Goal: Book appointment/travel/reservation

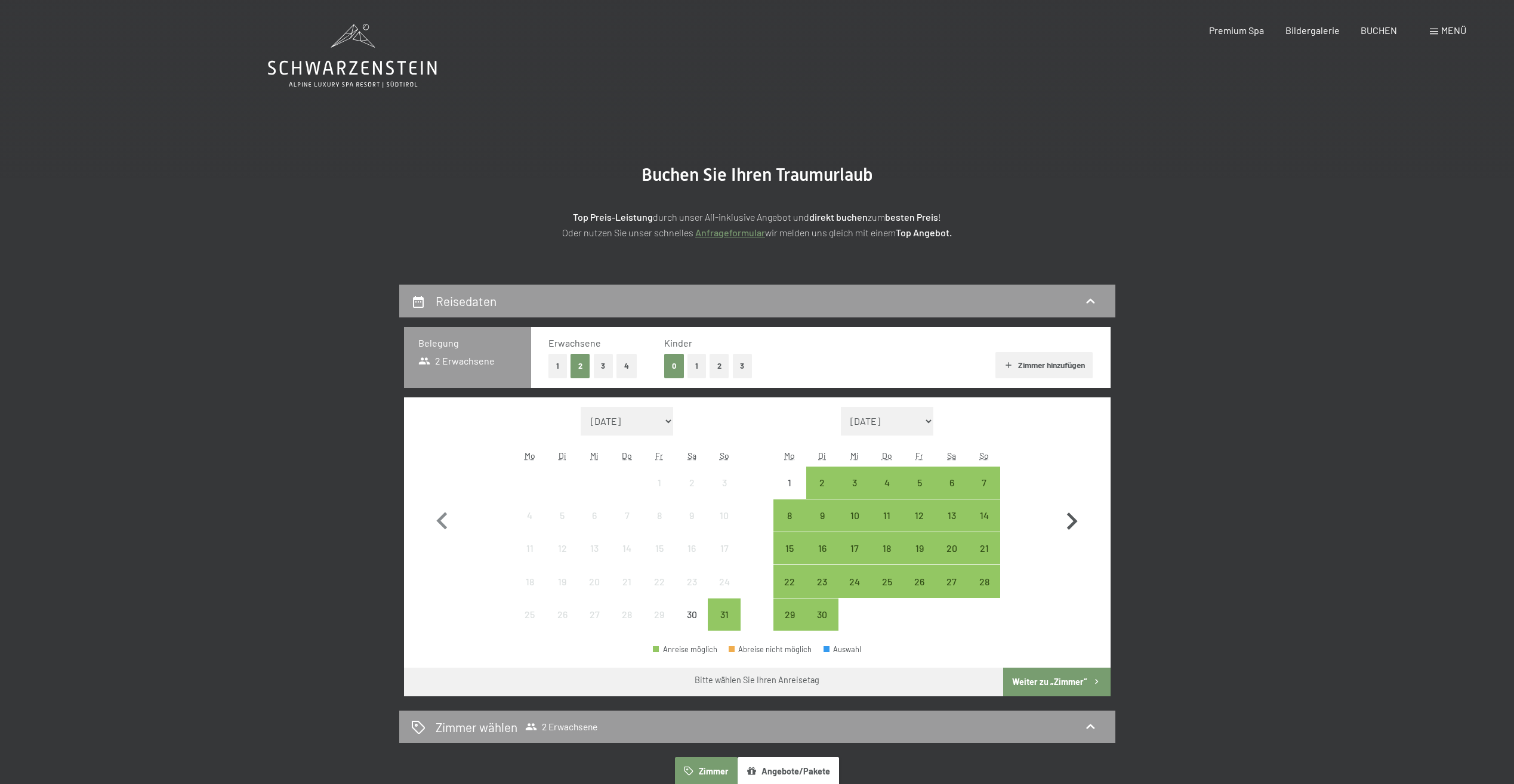
click at [1073, 519] on icon "button" at bounding box center [1072, 521] width 10 height 18
select select "[DATE]"
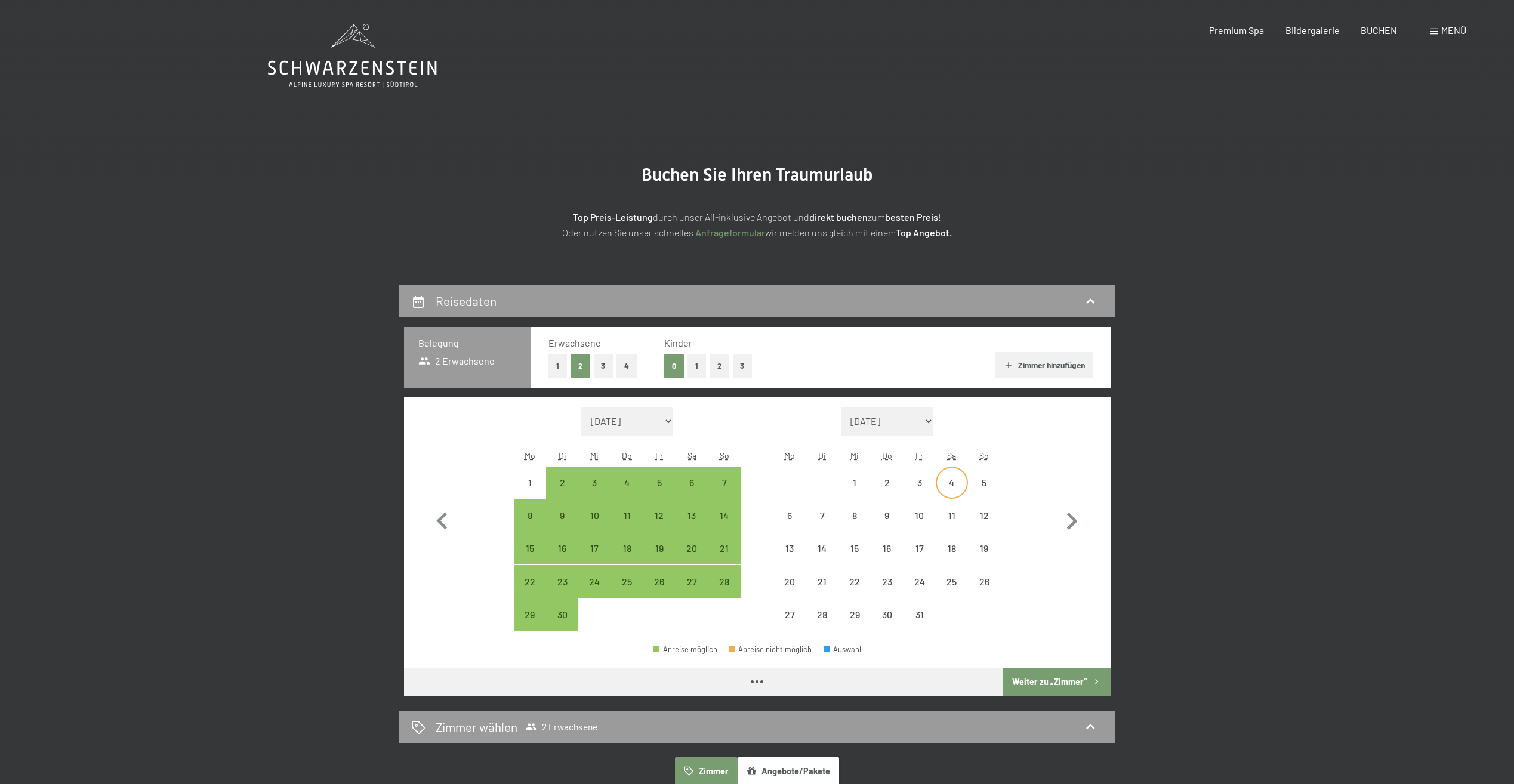
select select "[DATE]"
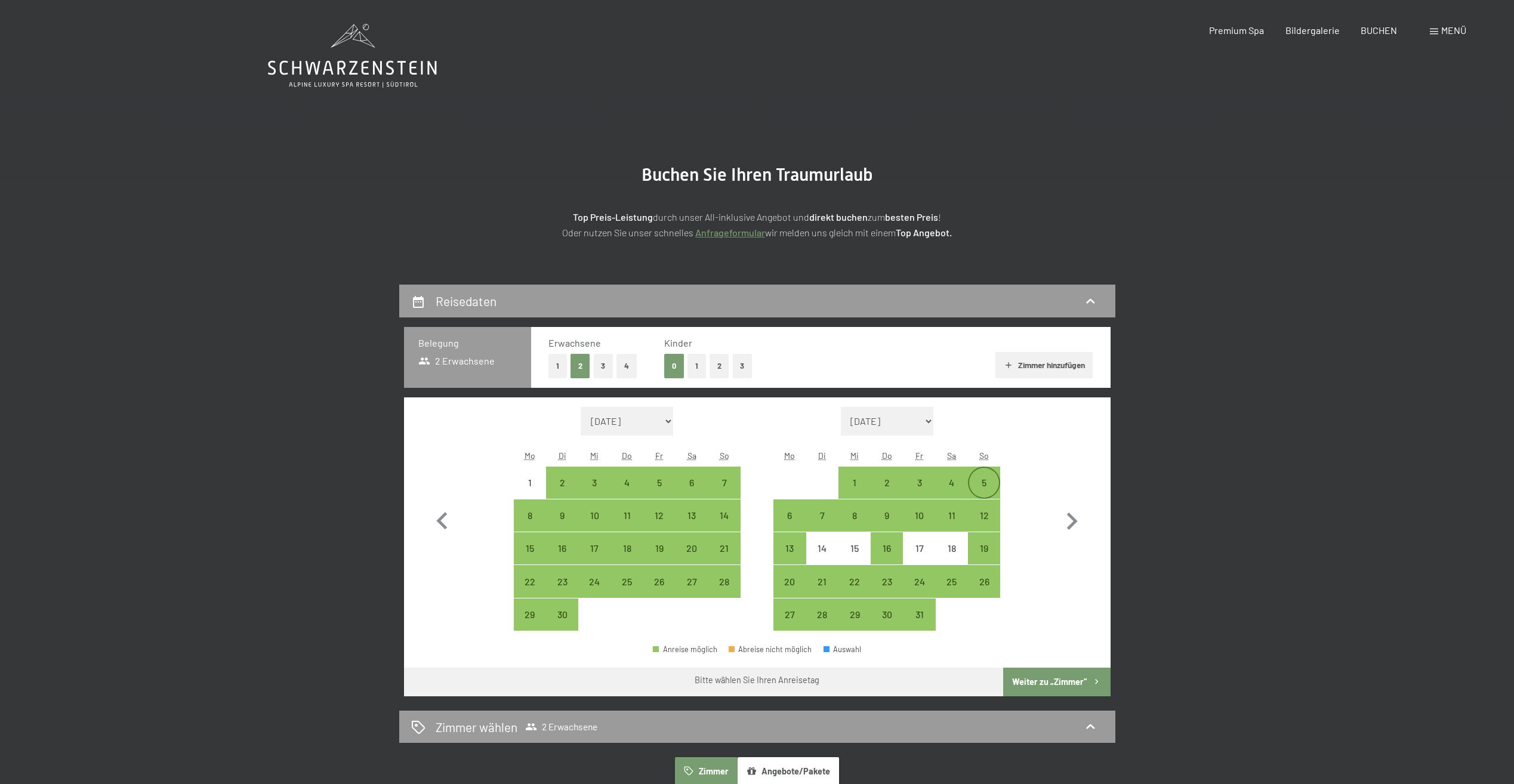
click at [981, 481] on div "5" at bounding box center [983, 492] width 29 height 29
select select "[DATE]"
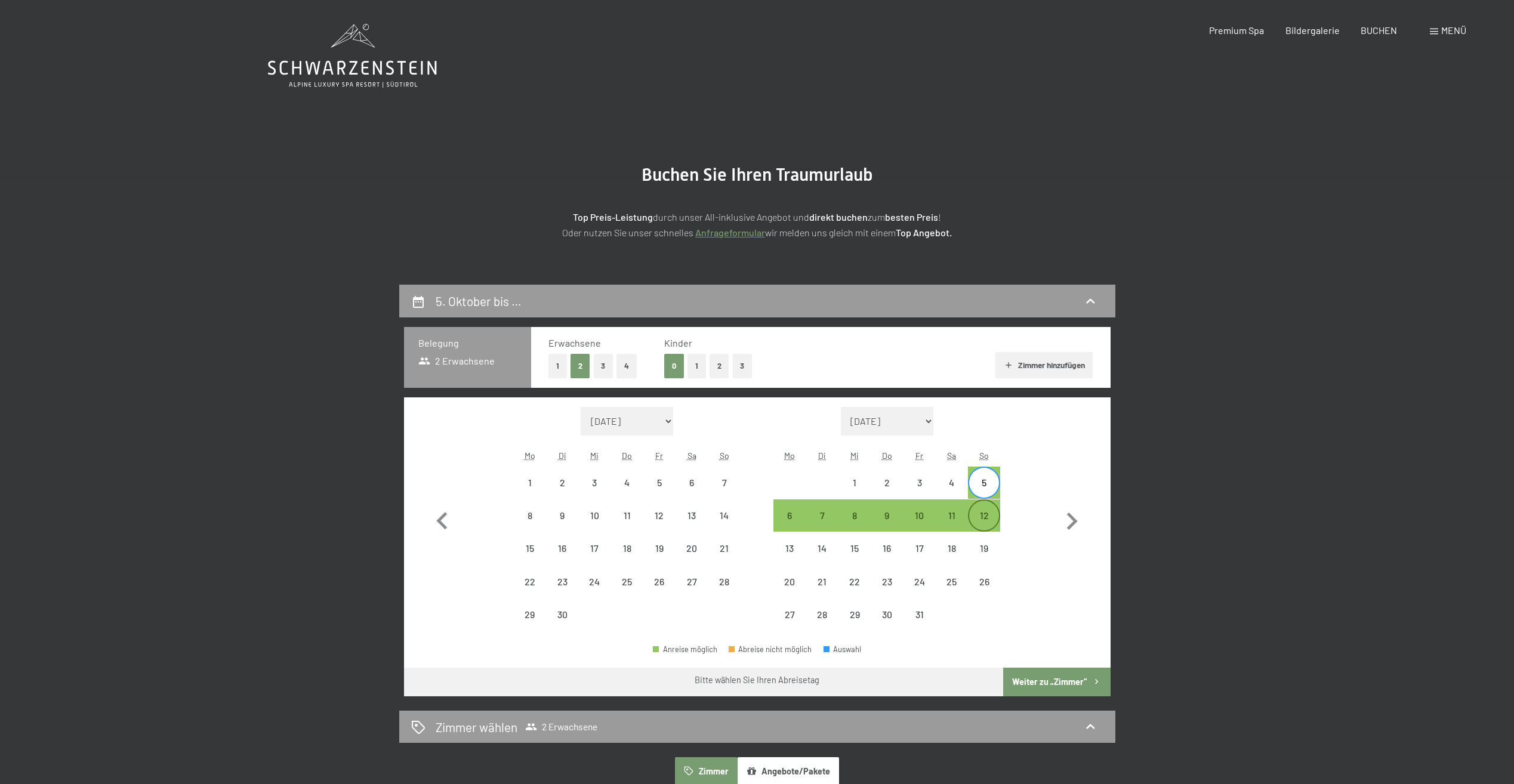
click at [989, 518] on div "12" at bounding box center [983, 525] width 29 height 29
select select "[DATE]"
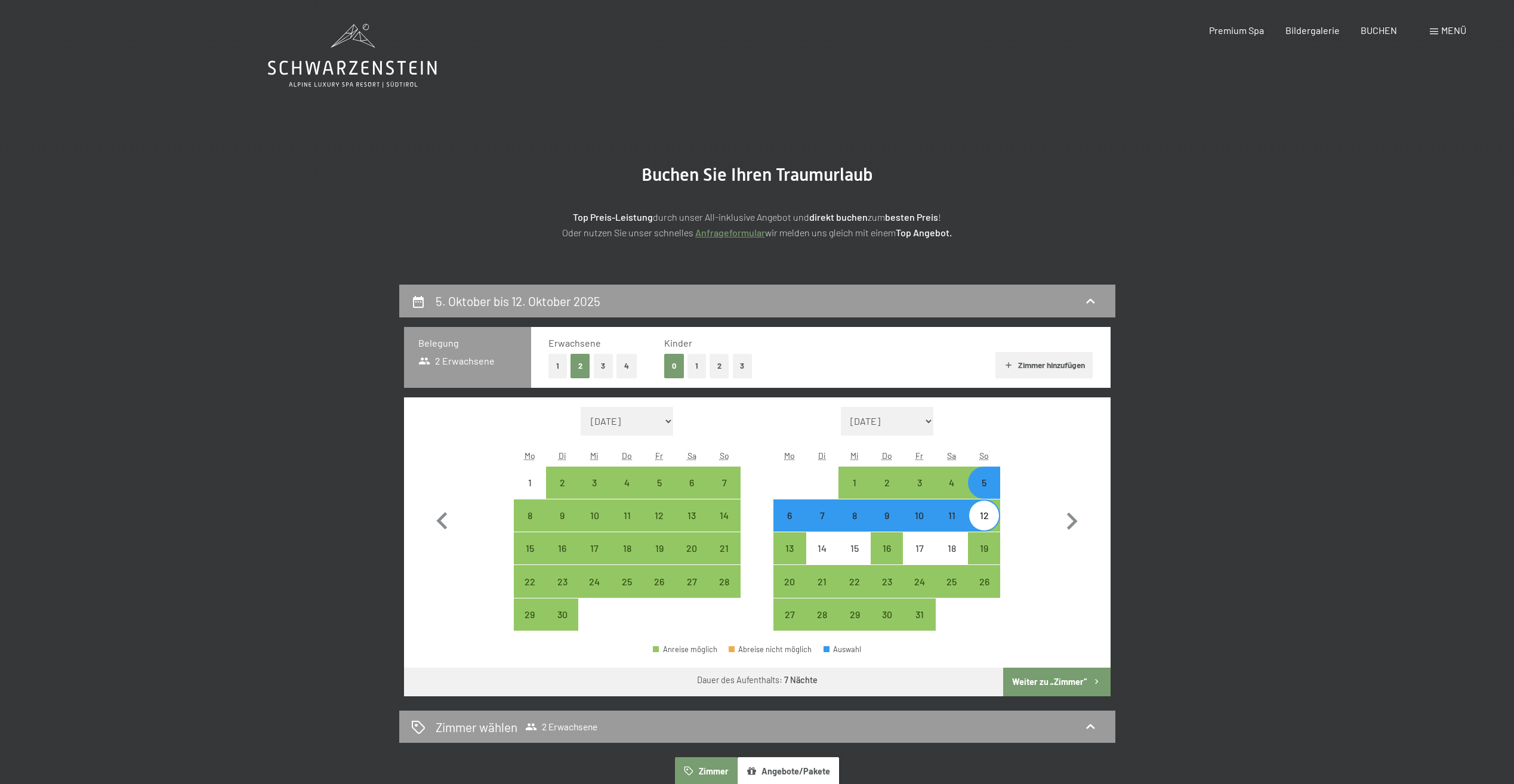
click at [1045, 677] on button "Weiter zu „Zimmer“" at bounding box center [1057, 682] width 107 height 29
select select "[DATE]"
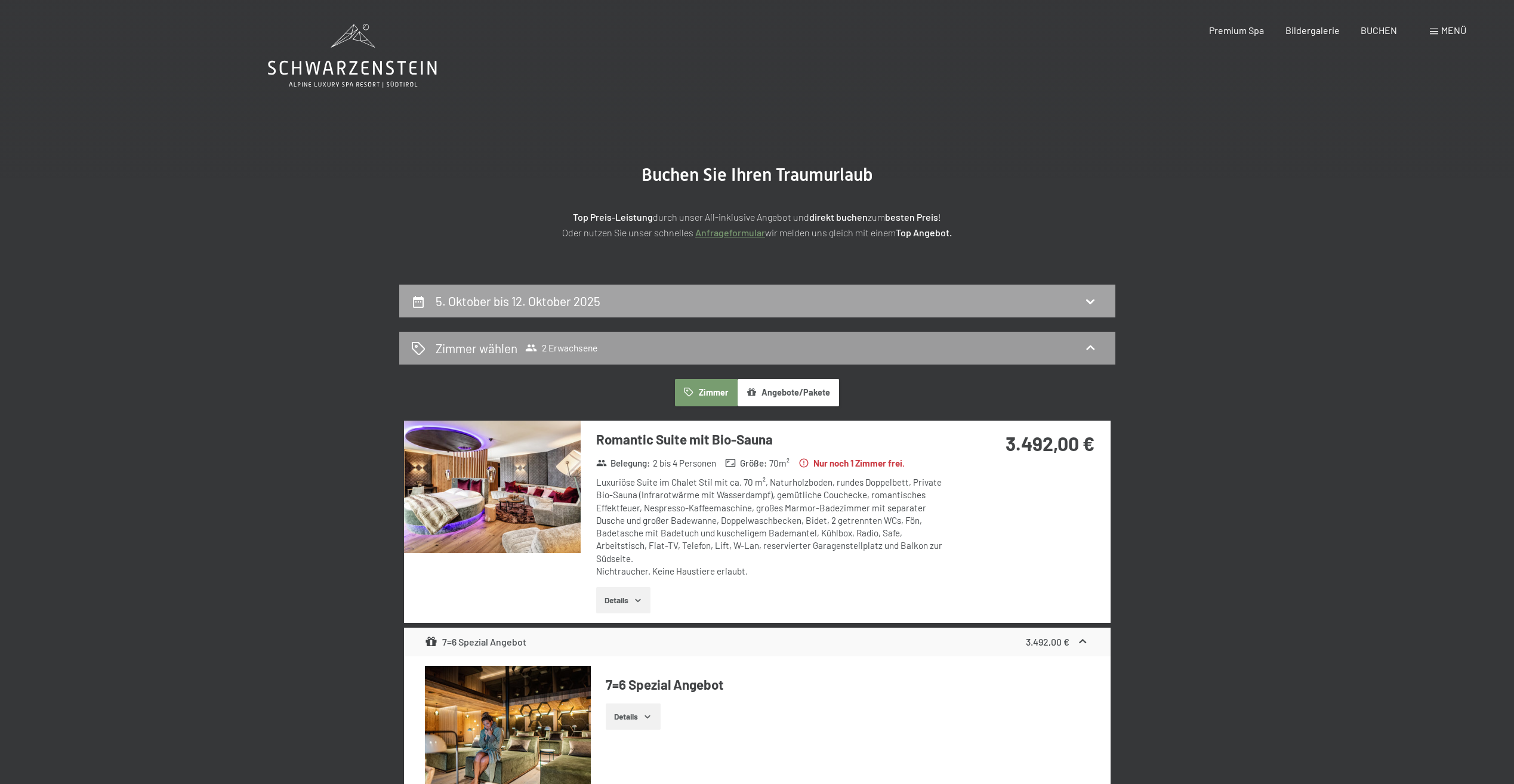
click at [1036, 300] on div "5. Oktober bis 12. Oktober 2025" at bounding box center [757, 301] width 692 height 18
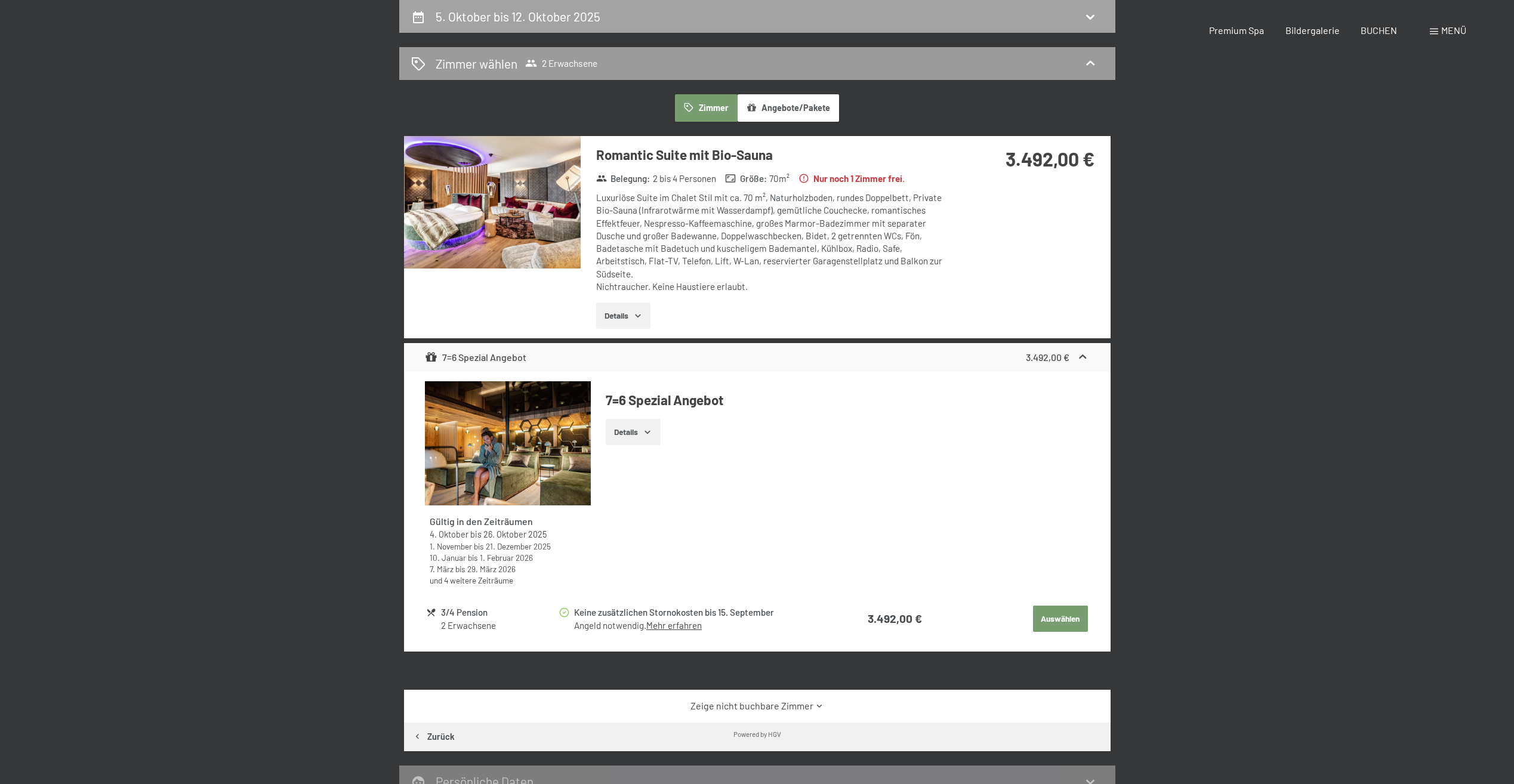
select select "[DATE]"
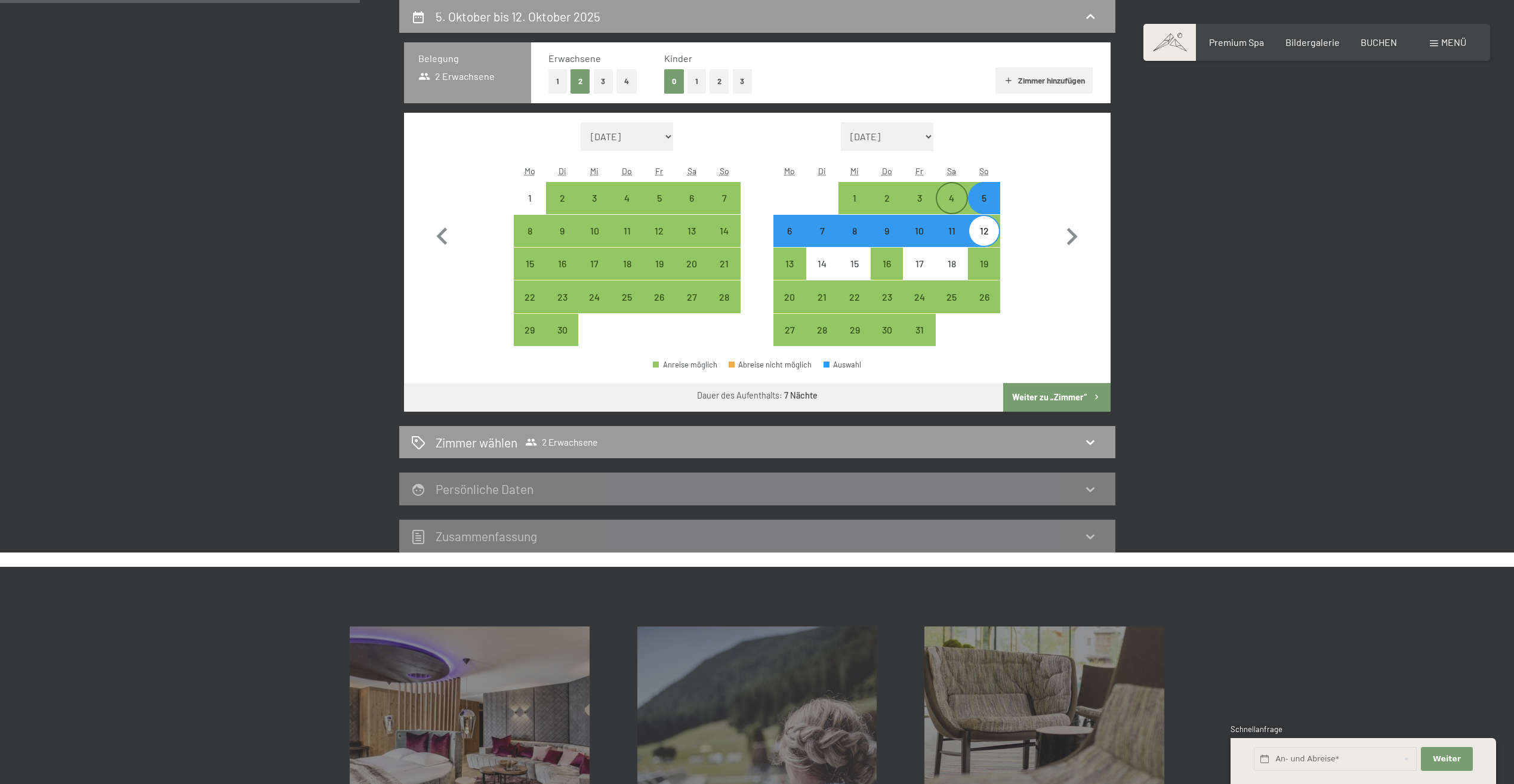
click at [950, 189] on div "4" at bounding box center [951, 198] width 29 height 29
select select "[DATE]"
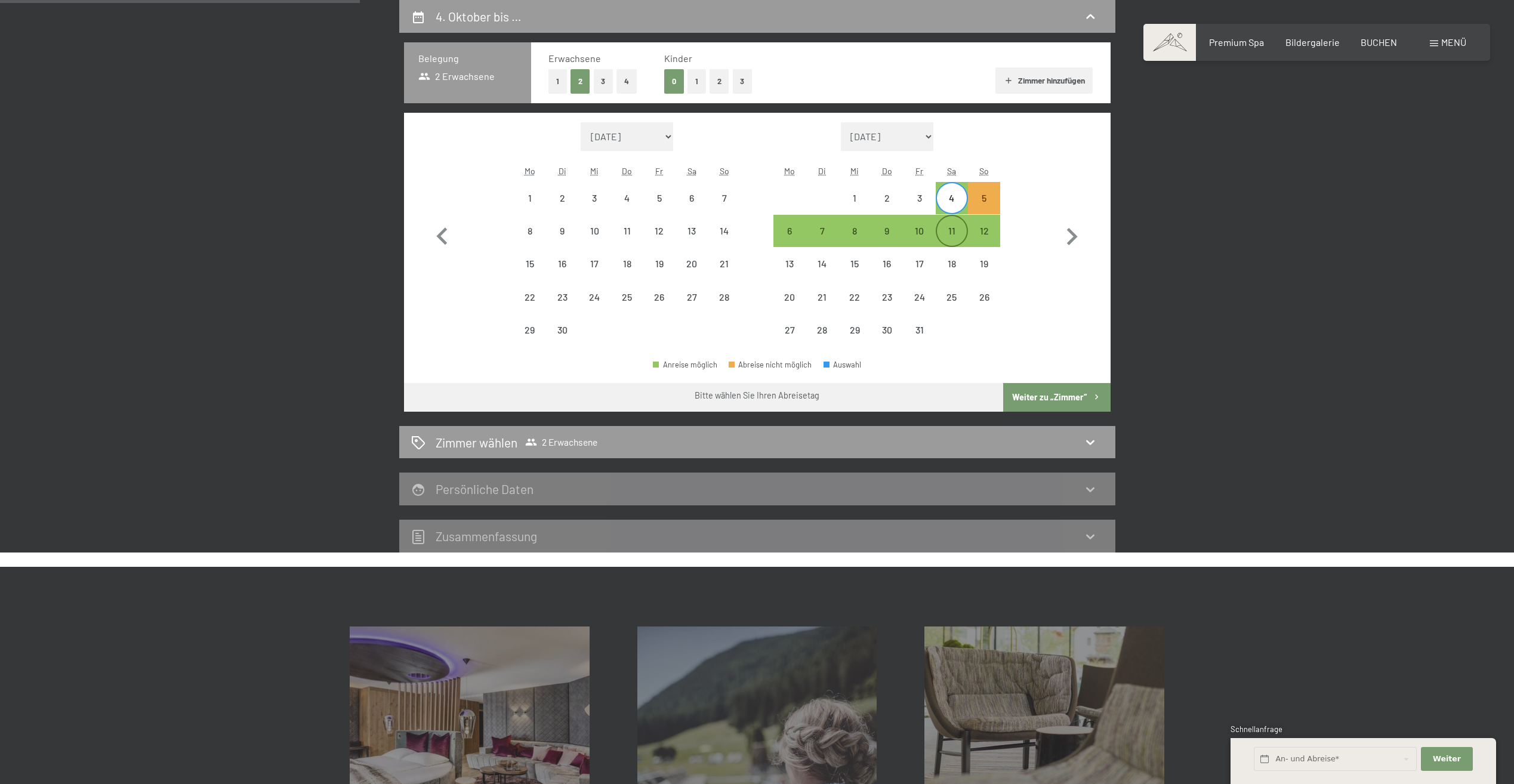
click at [950, 229] on div "11" at bounding box center [951, 241] width 29 height 29
select select "[DATE]"
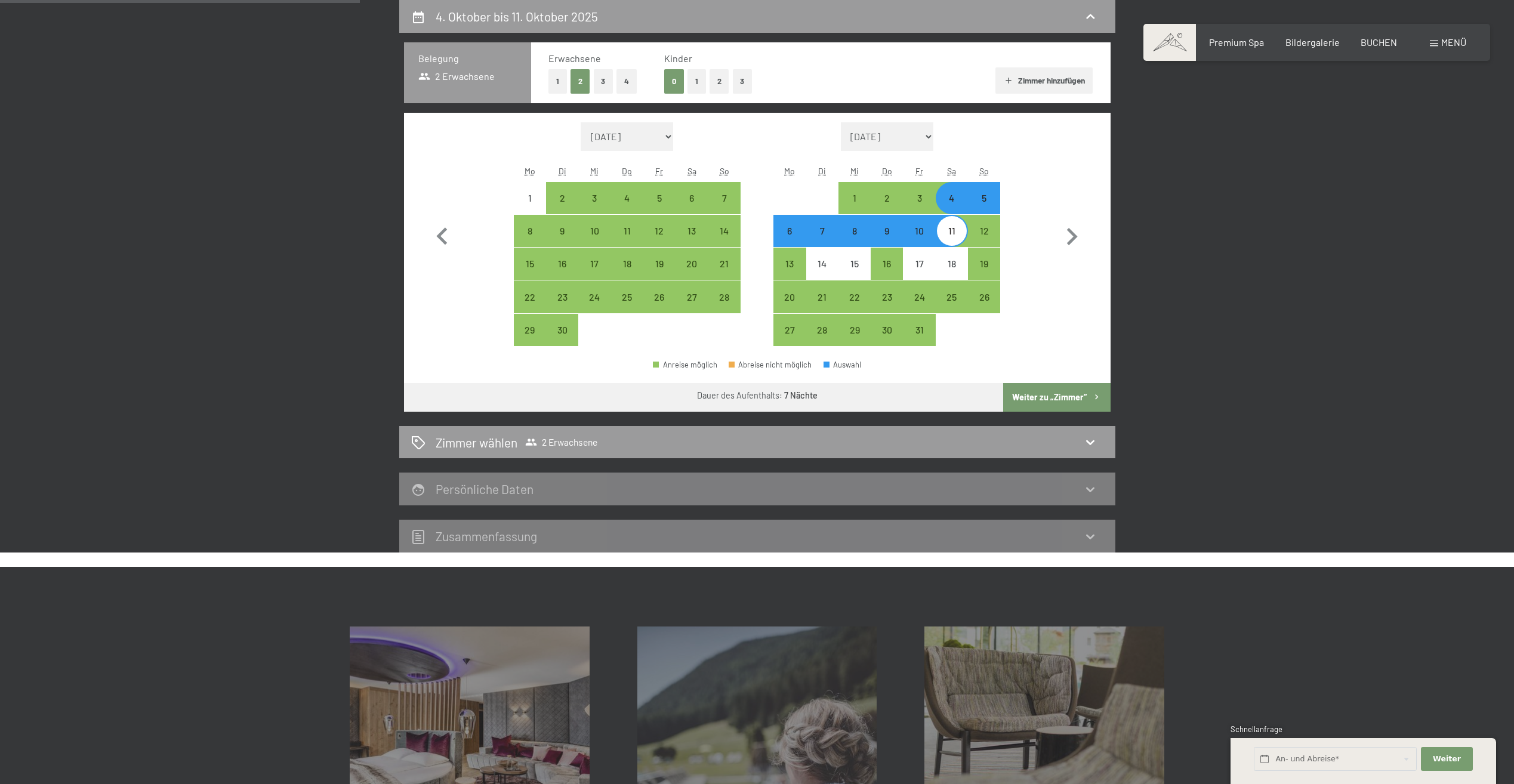
click at [1053, 398] on button "Weiter zu „Zimmer“" at bounding box center [1057, 398] width 107 height 29
select select "[DATE]"
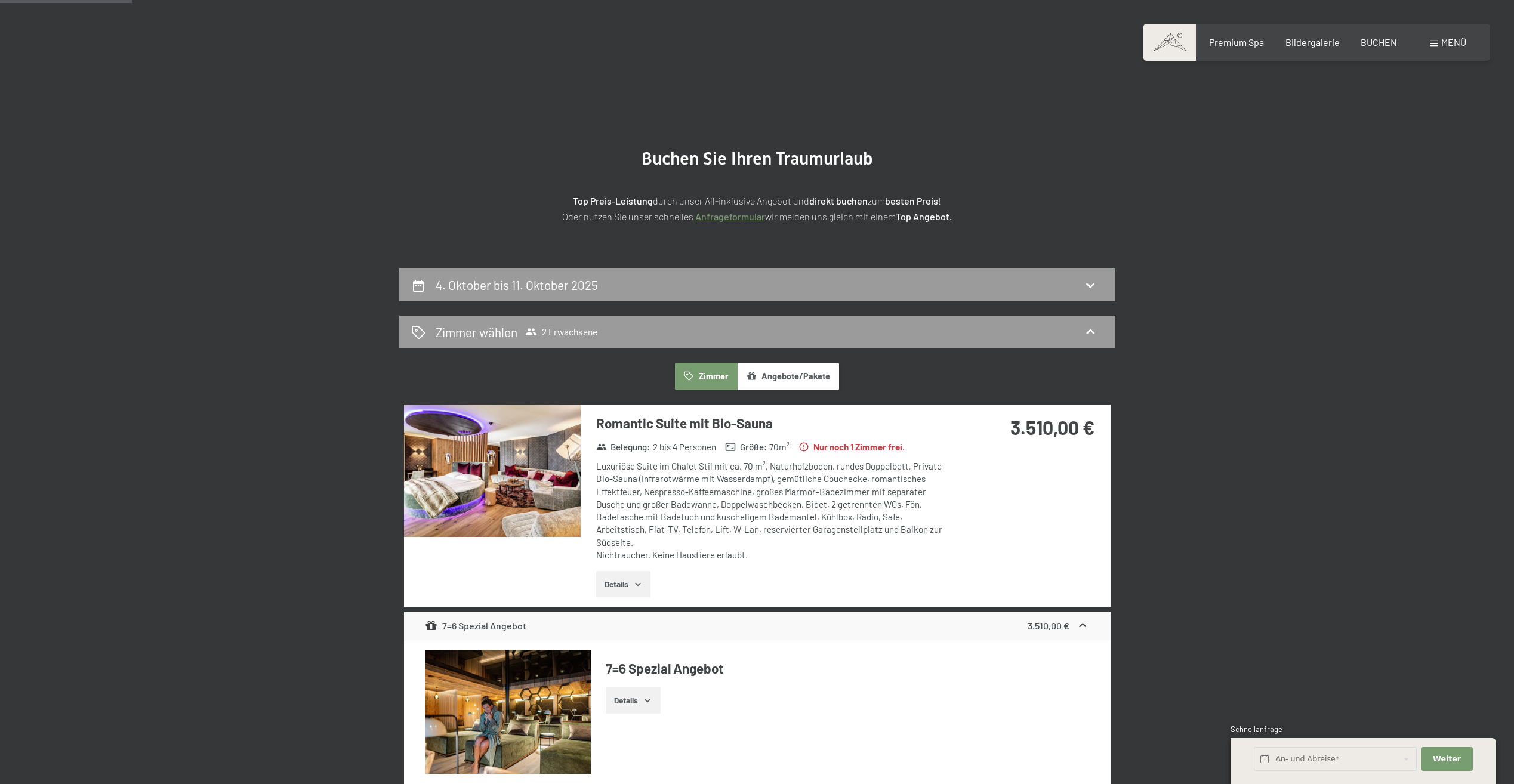
scroll to position [0, 0]
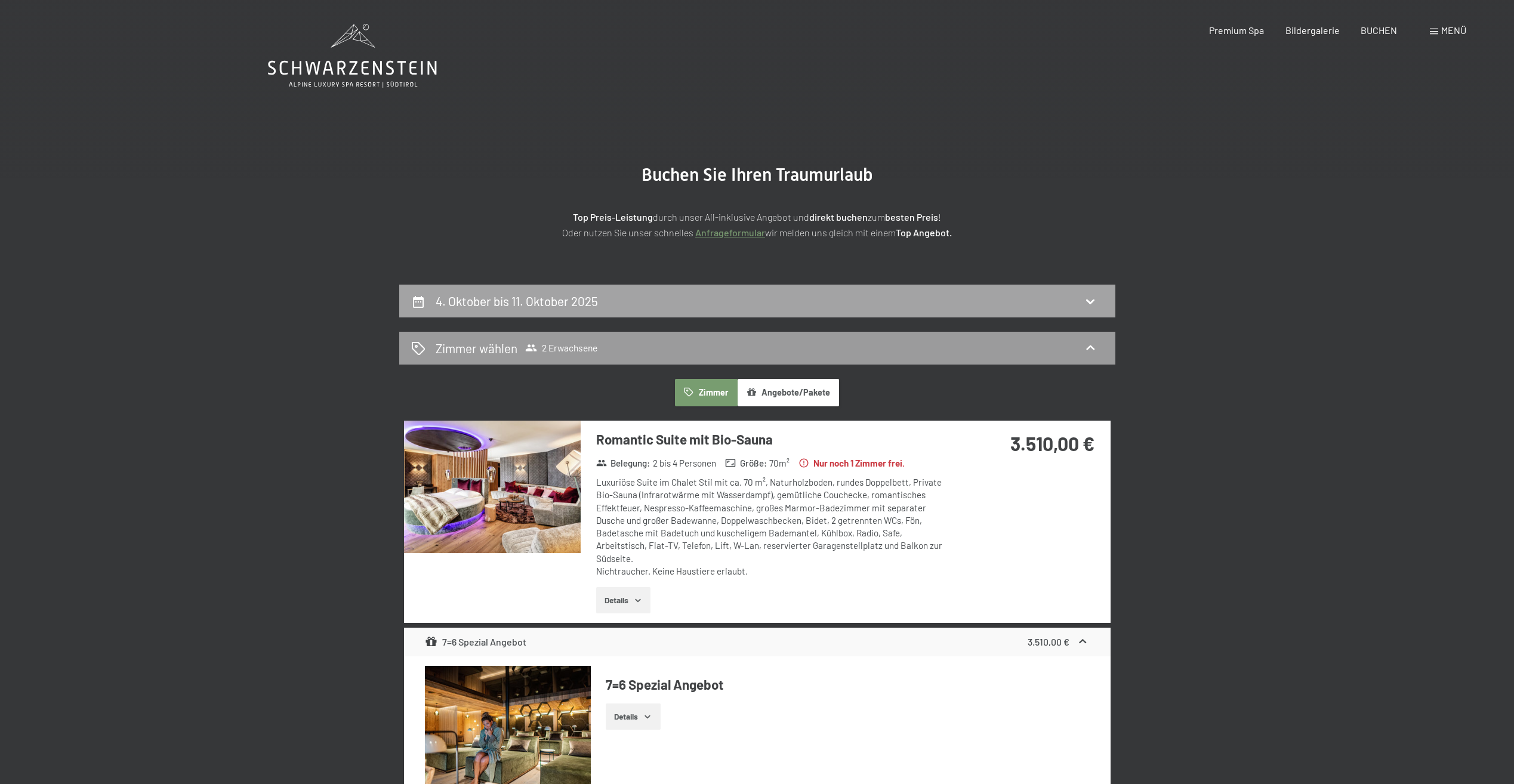
click at [911, 310] on div "4. Oktober bis 11. Oktober 2025" at bounding box center [757, 301] width 692 height 18
select select "[DATE]"
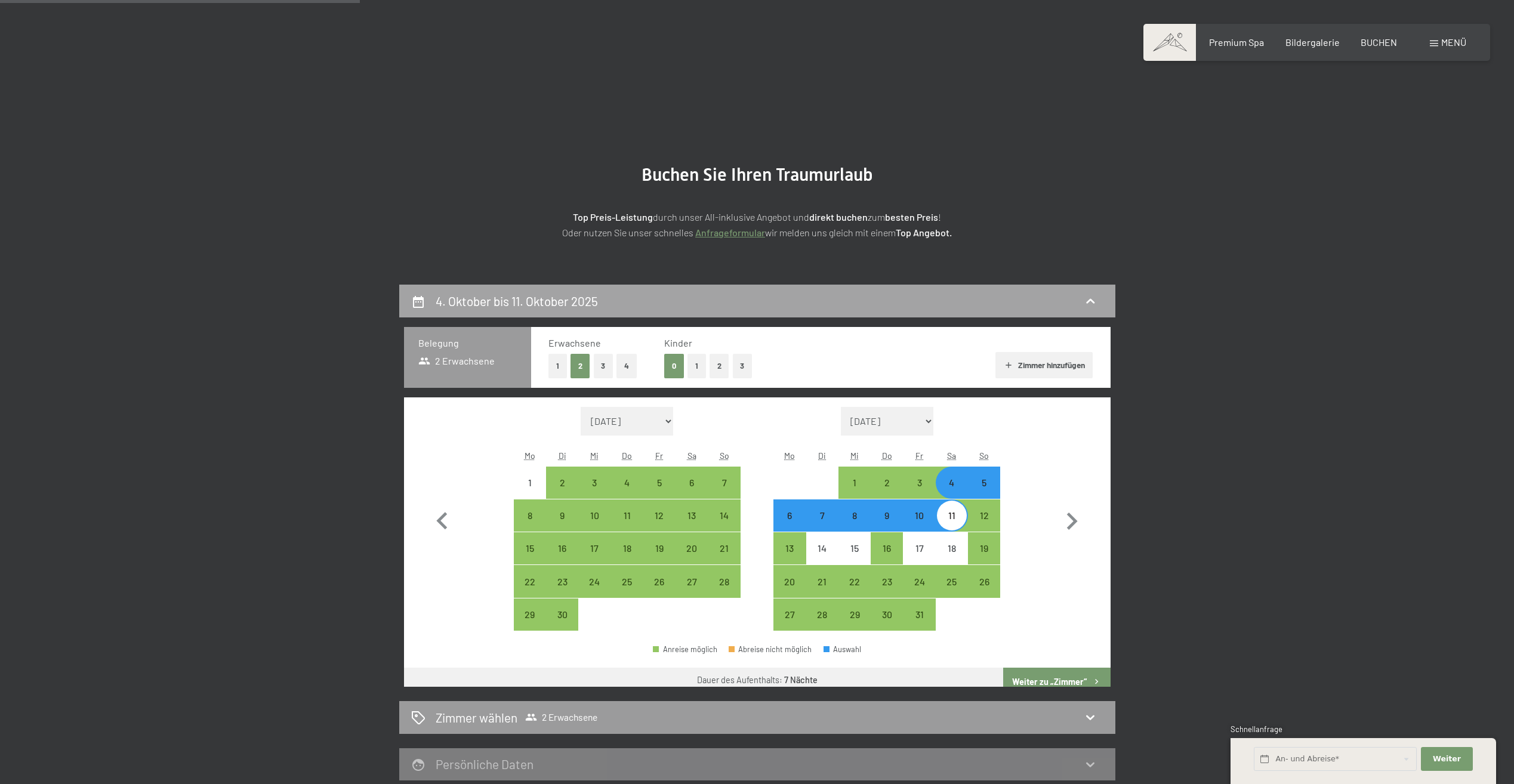
scroll to position [284, 0]
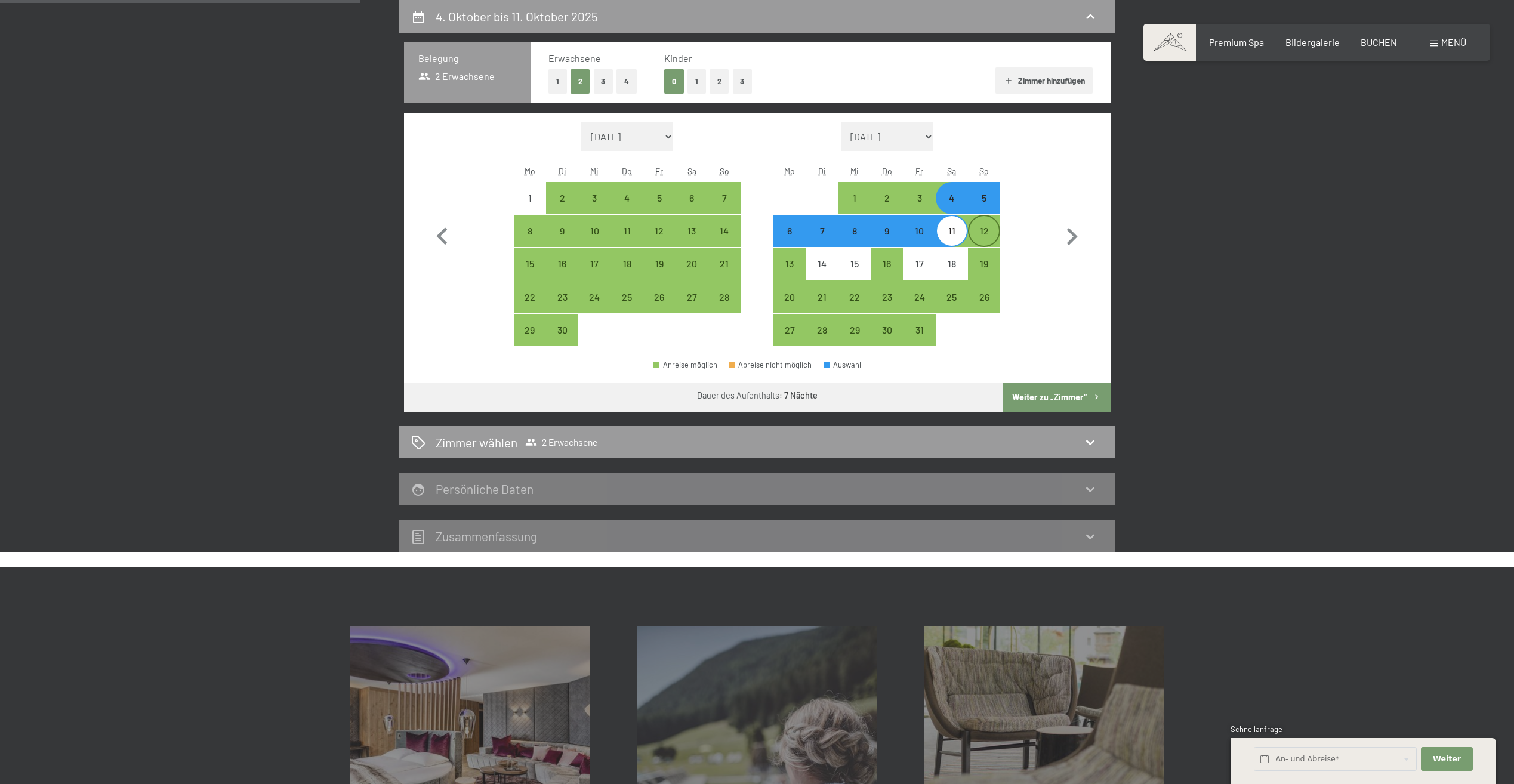
click at [984, 220] on div "12" at bounding box center [983, 230] width 29 height 29
select select "[DATE]"
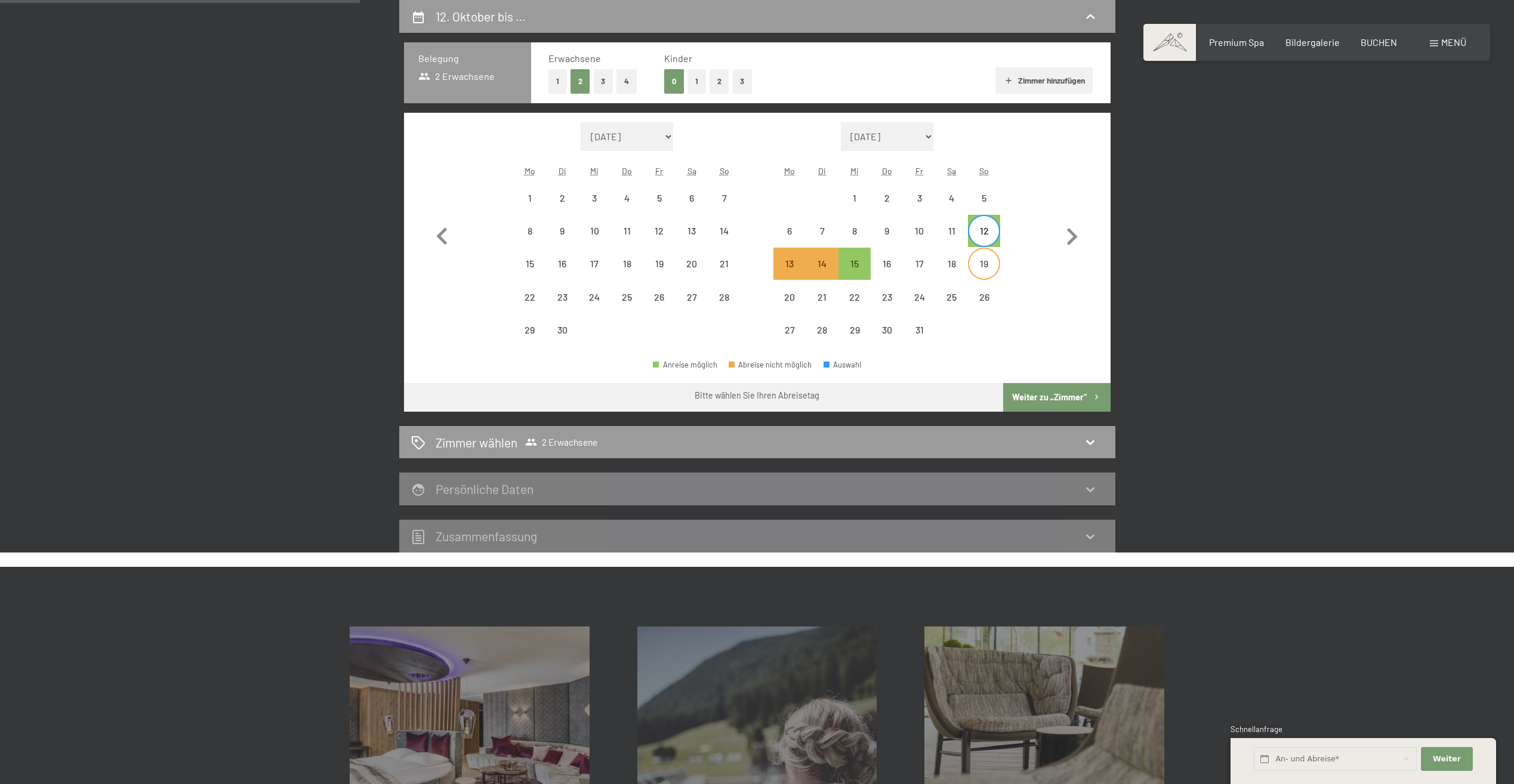
click at [986, 261] on div "19" at bounding box center [983, 273] width 29 height 29
select select "[DATE]"
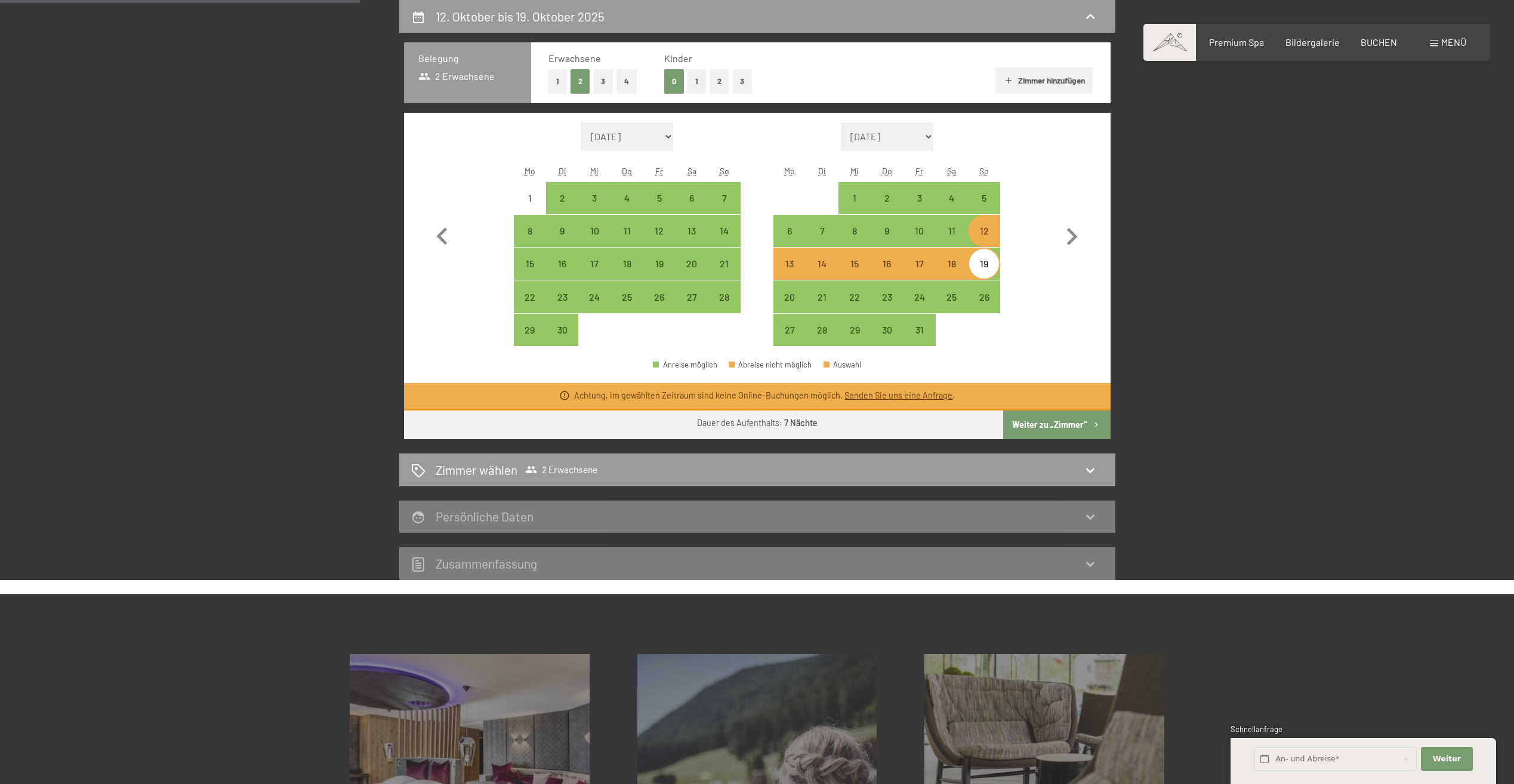
click at [1041, 429] on button "Weiter zu „Zimmer“" at bounding box center [1057, 425] width 107 height 29
select select "[DATE]"
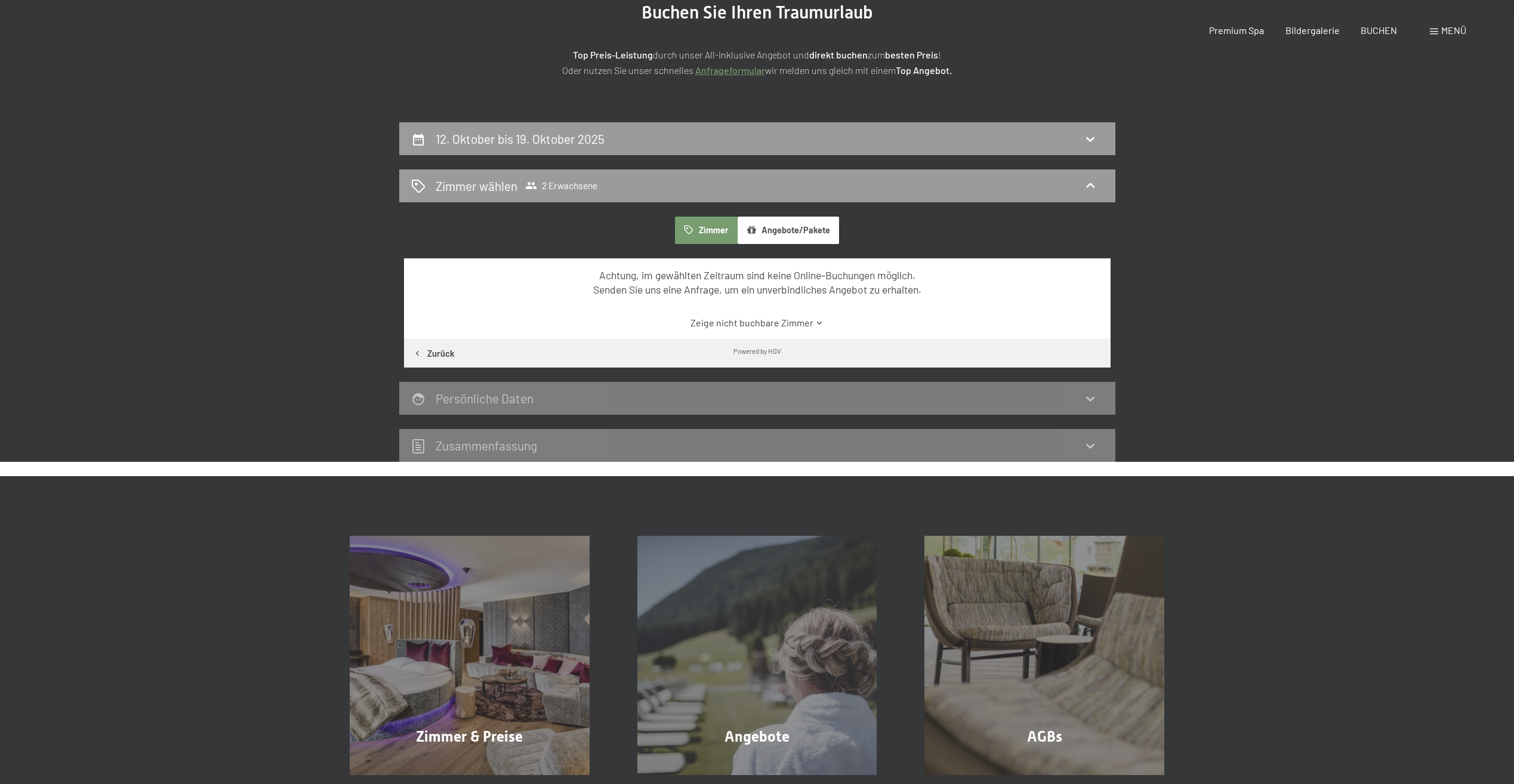
scroll to position [0, 0]
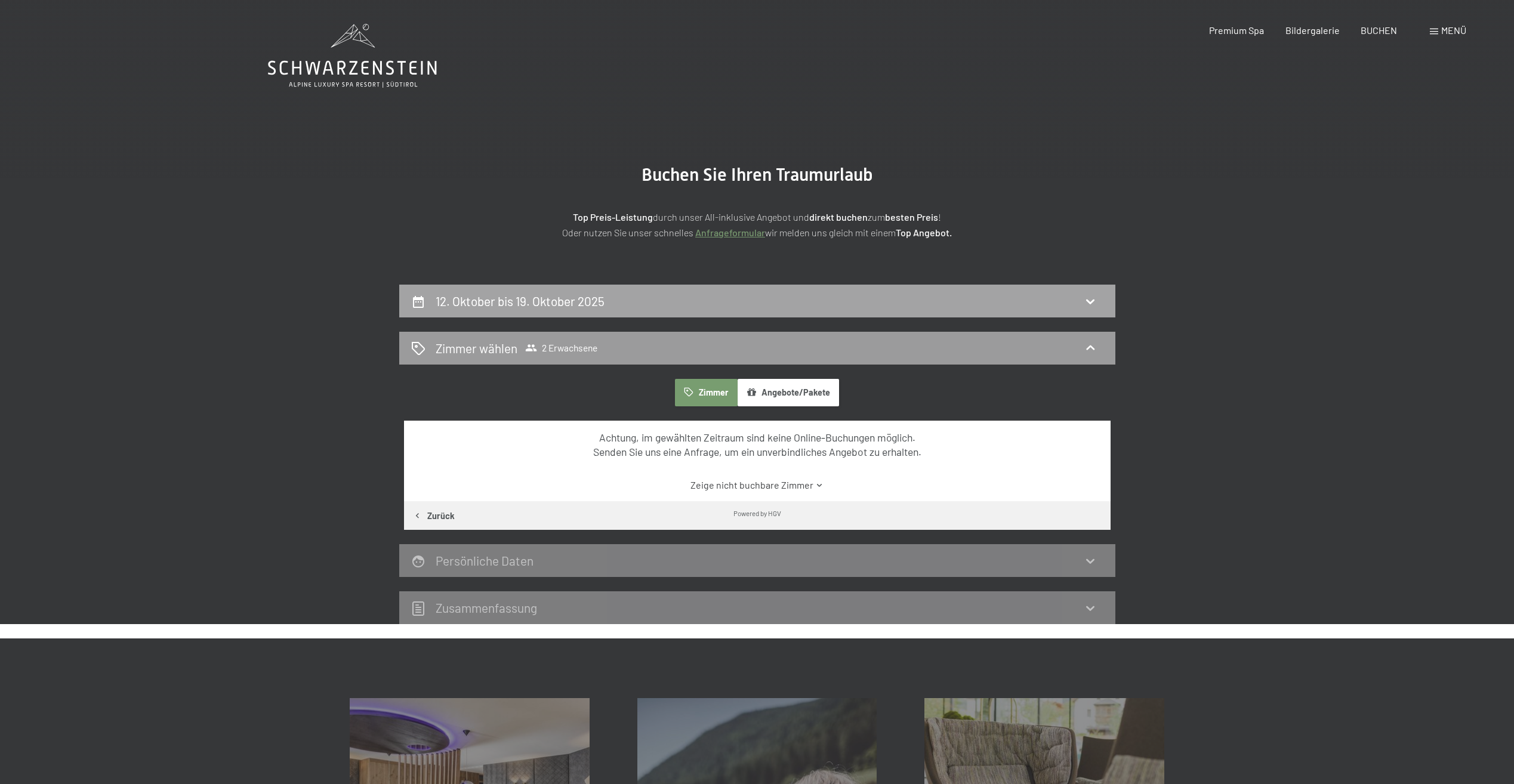
click at [1001, 306] on div "12. Oktober bis 19. Oktober 2025" at bounding box center [757, 301] width 692 height 18
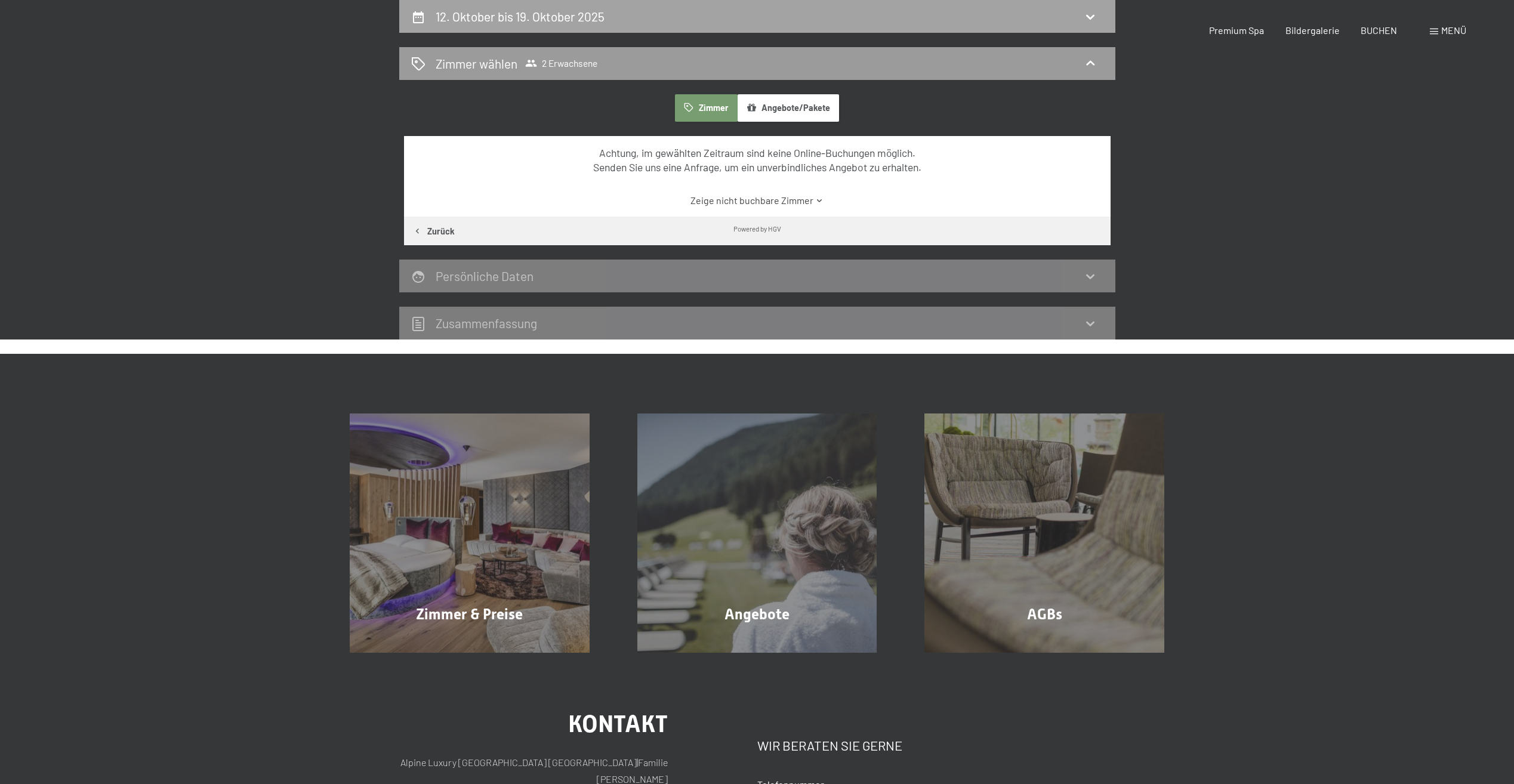
select select "[DATE]"
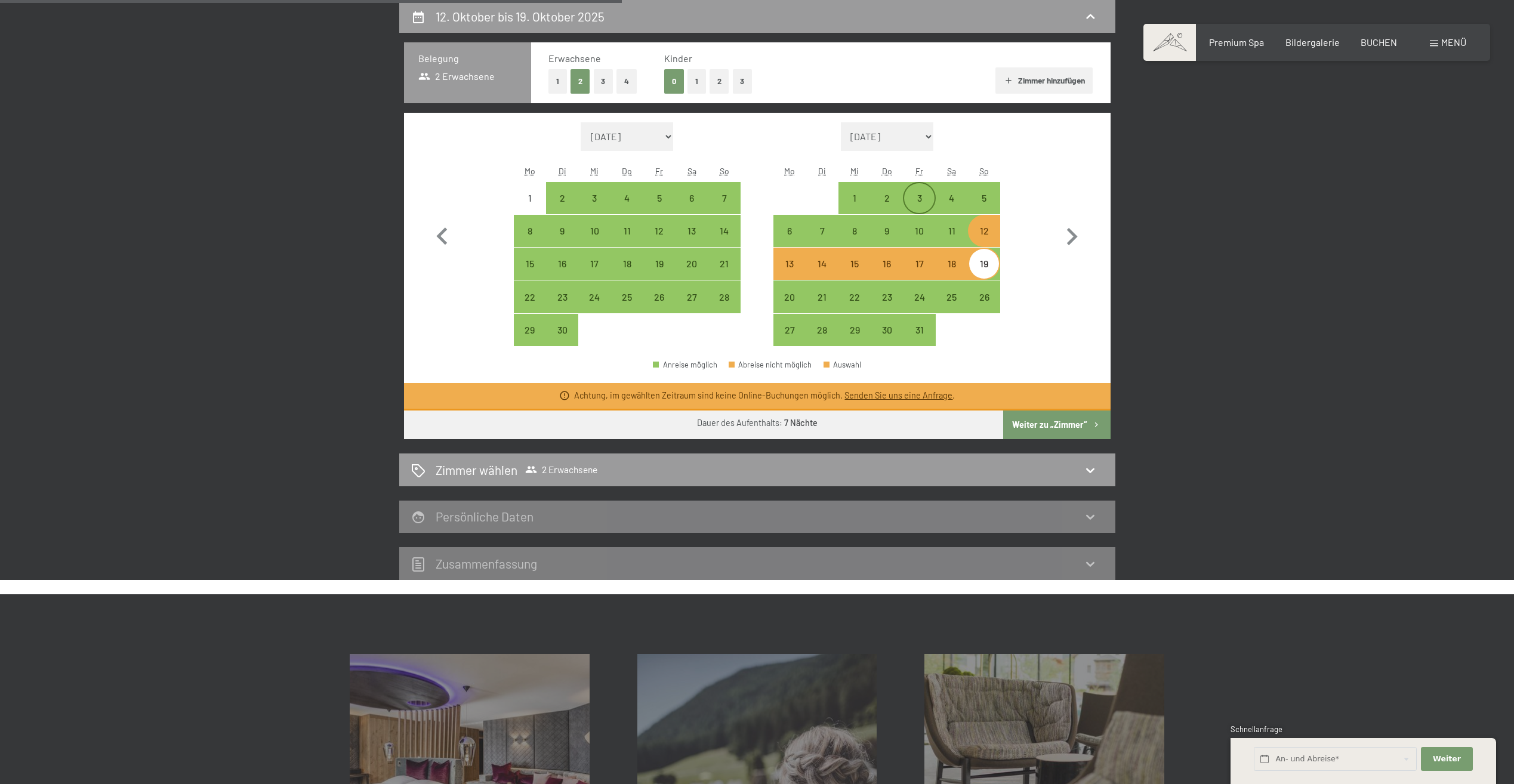
click at [924, 201] on div "3" at bounding box center [919, 208] width 29 height 29
select select "[DATE]"
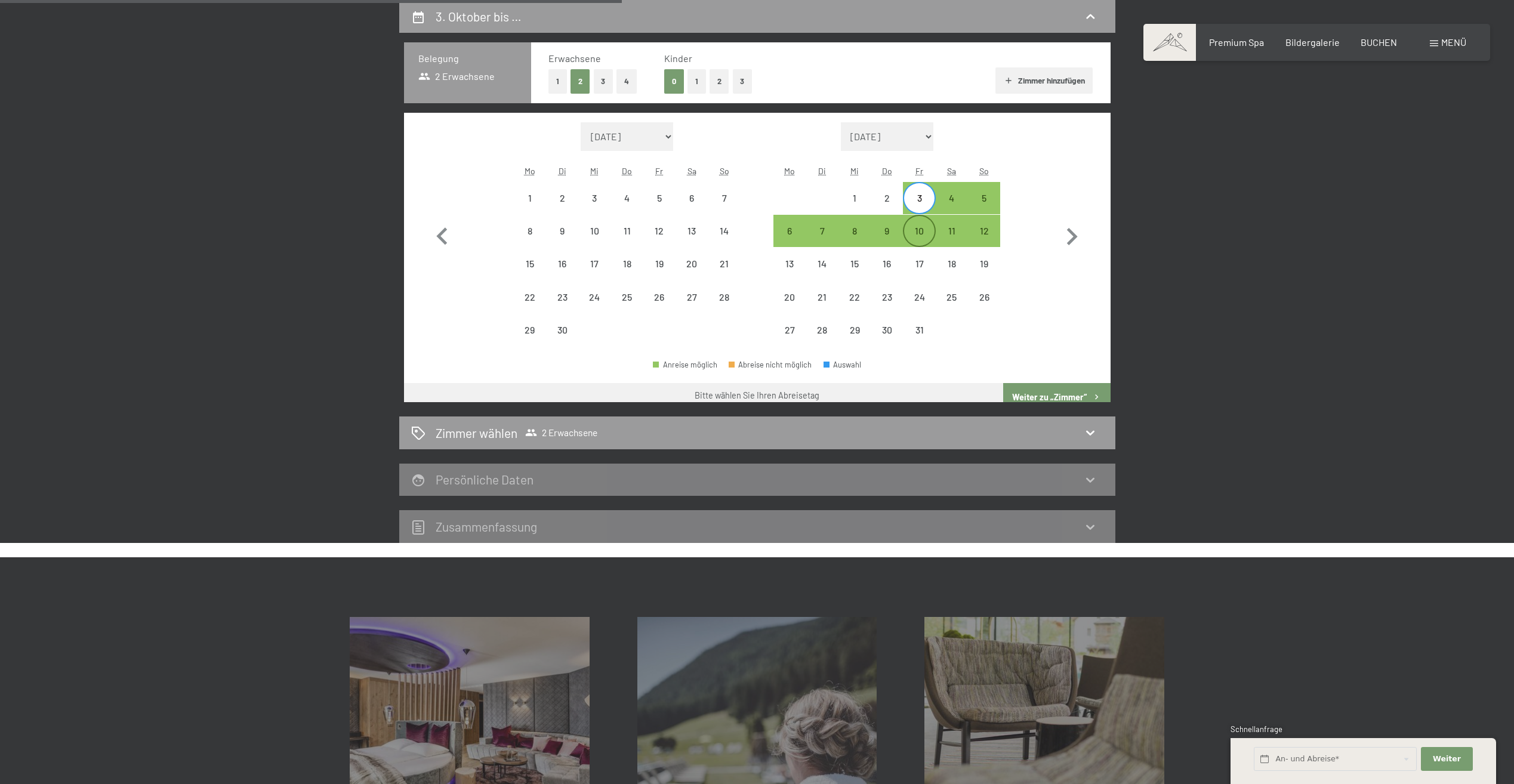
click at [924, 227] on div "10" at bounding box center [919, 241] width 29 height 29
select select "[DATE]"
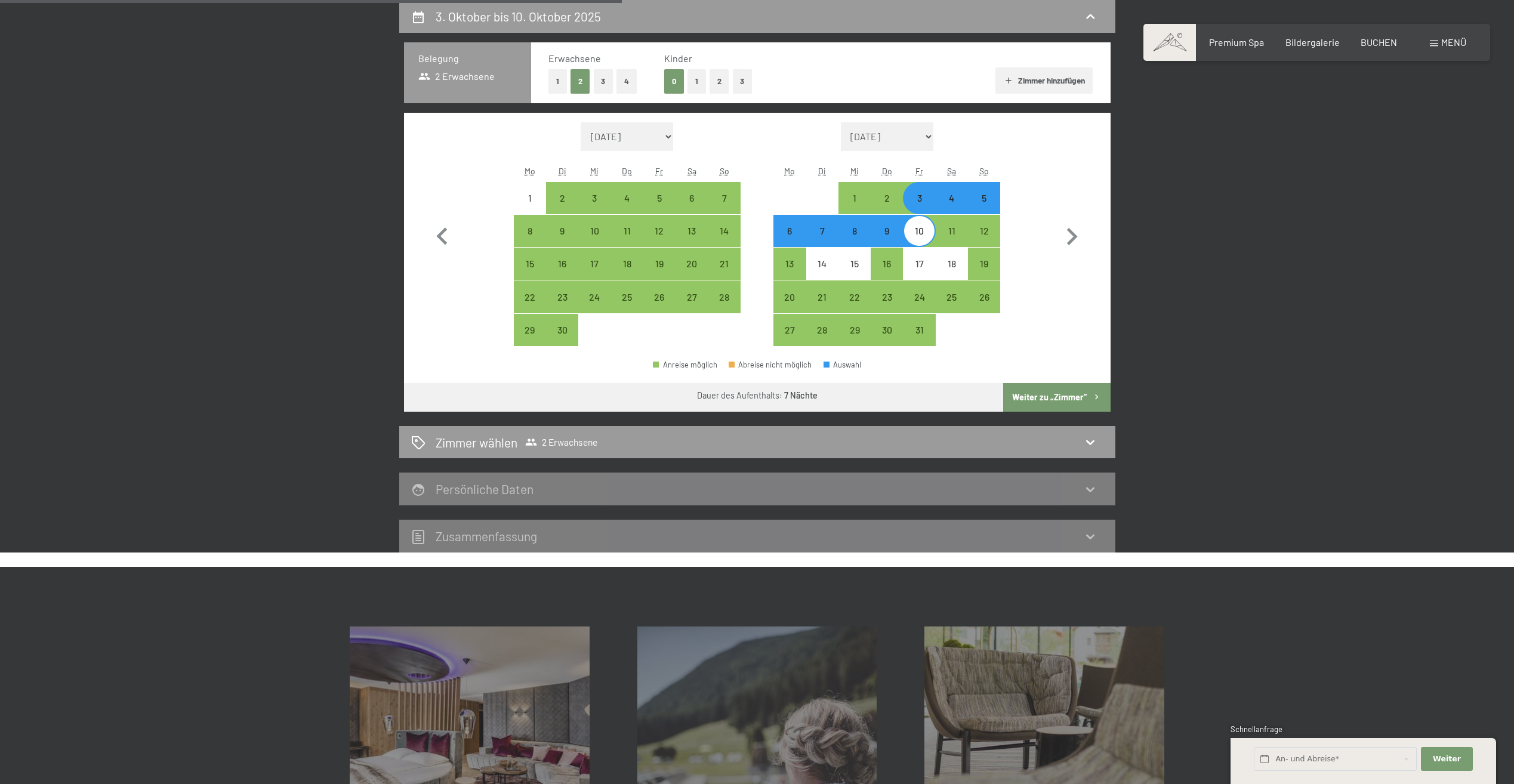
click at [1049, 397] on button "Weiter zu „Zimmer“" at bounding box center [1057, 398] width 107 height 29
select select "[DATE]"
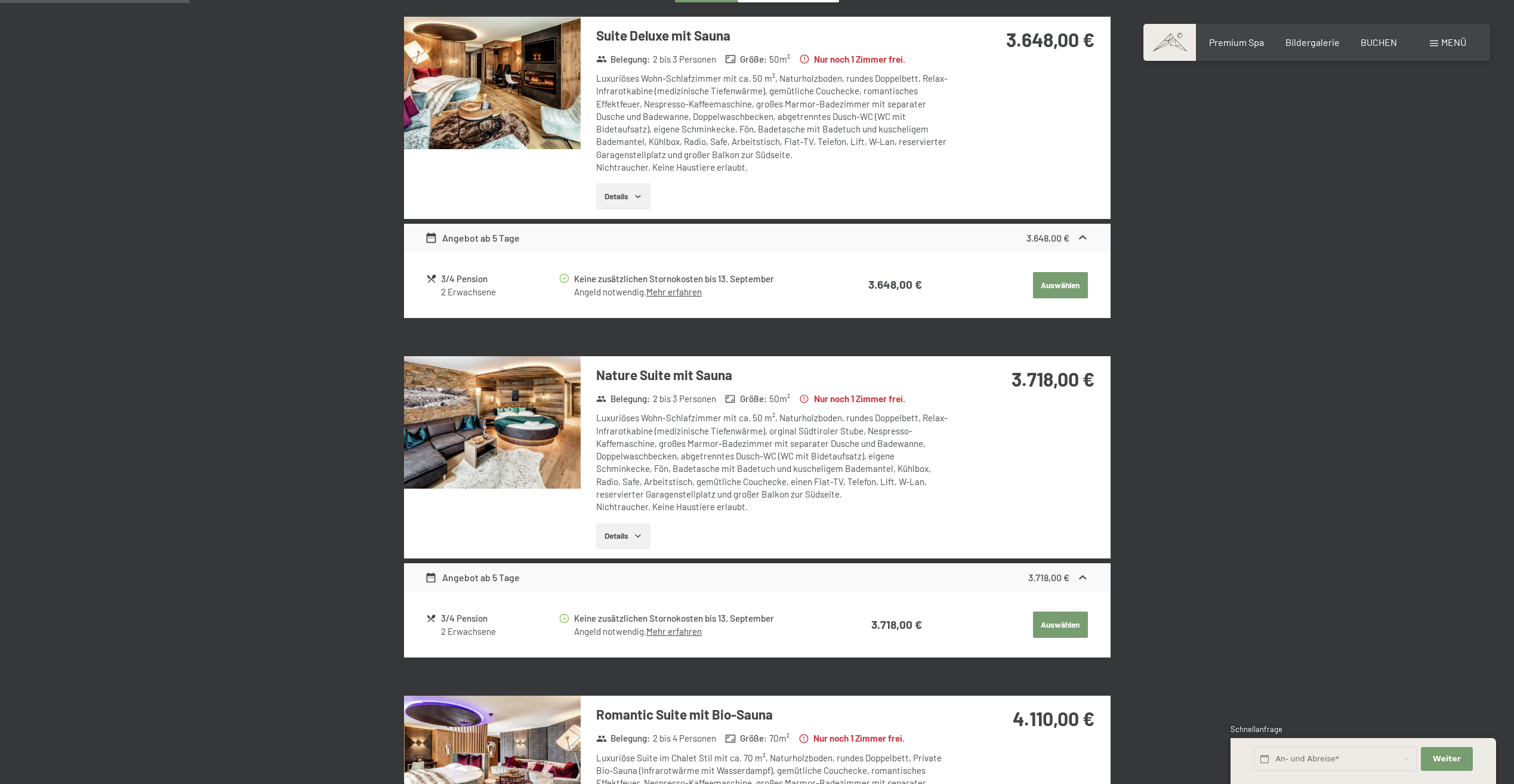
scroll to position [0, 0]
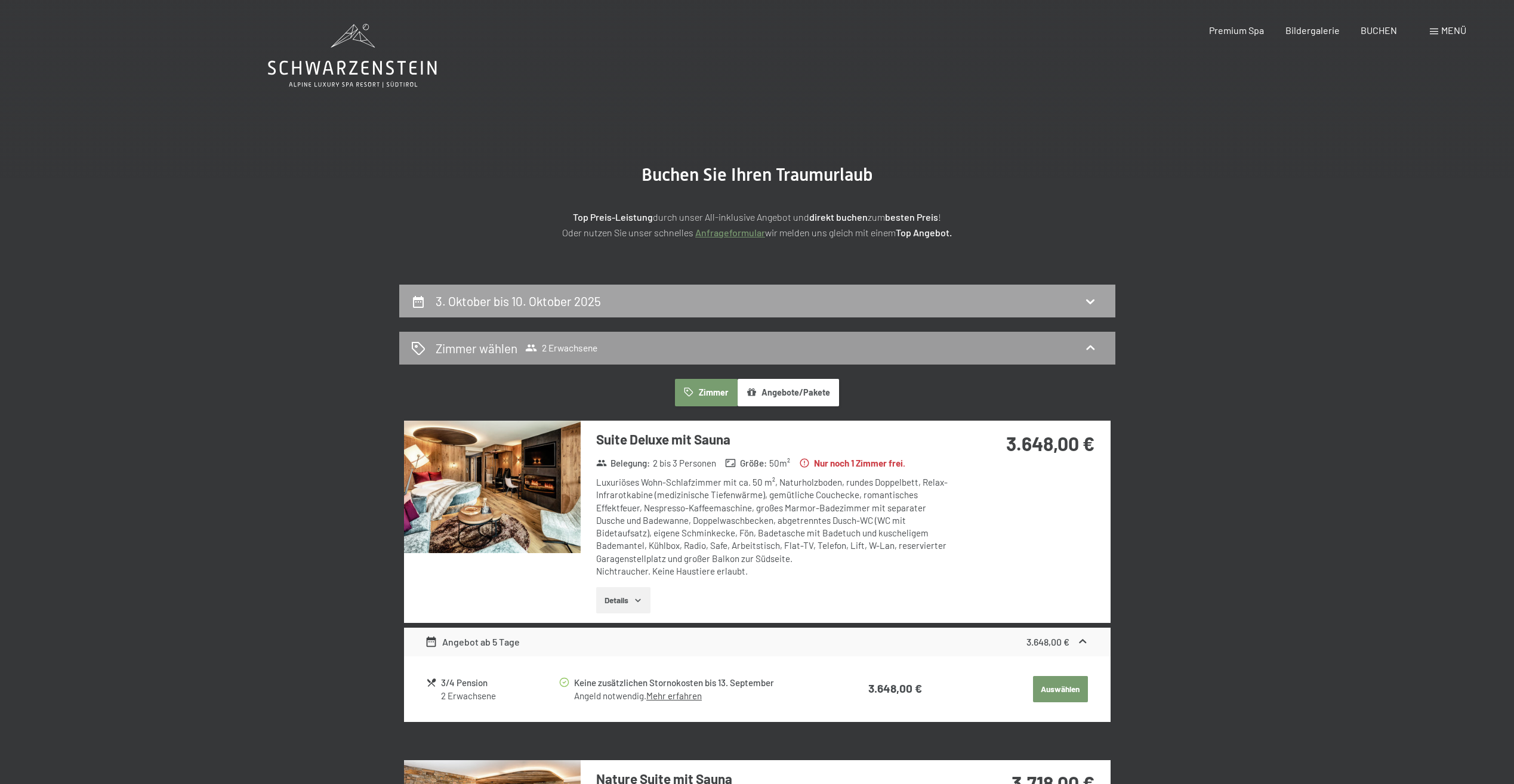
click at [974, 305] on div "3. Oktober bis 10. Oktober 2025" at bounding box center [757, 301] width 692 height 18
select select "[DATE]"
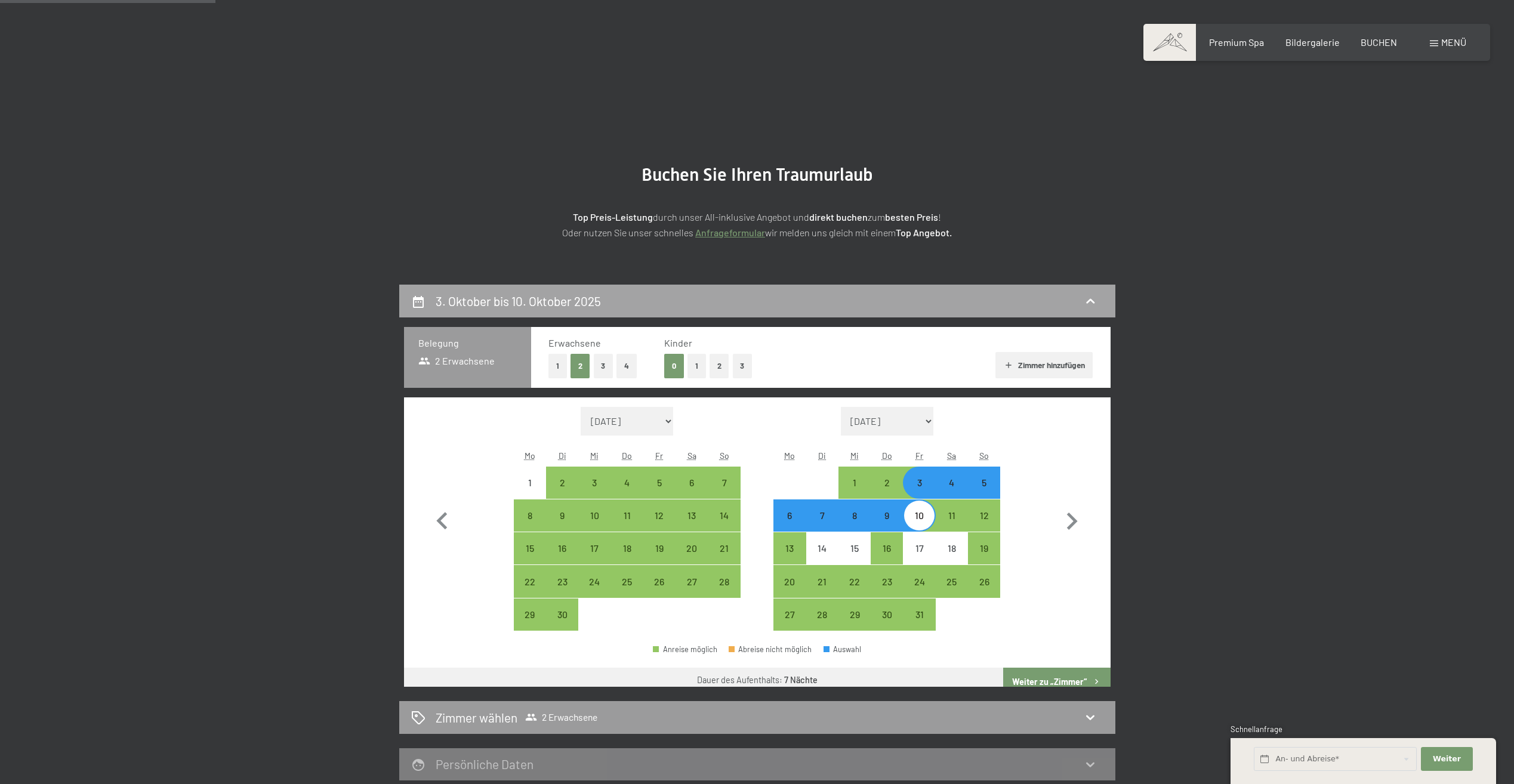
scroll to position [284, 0]
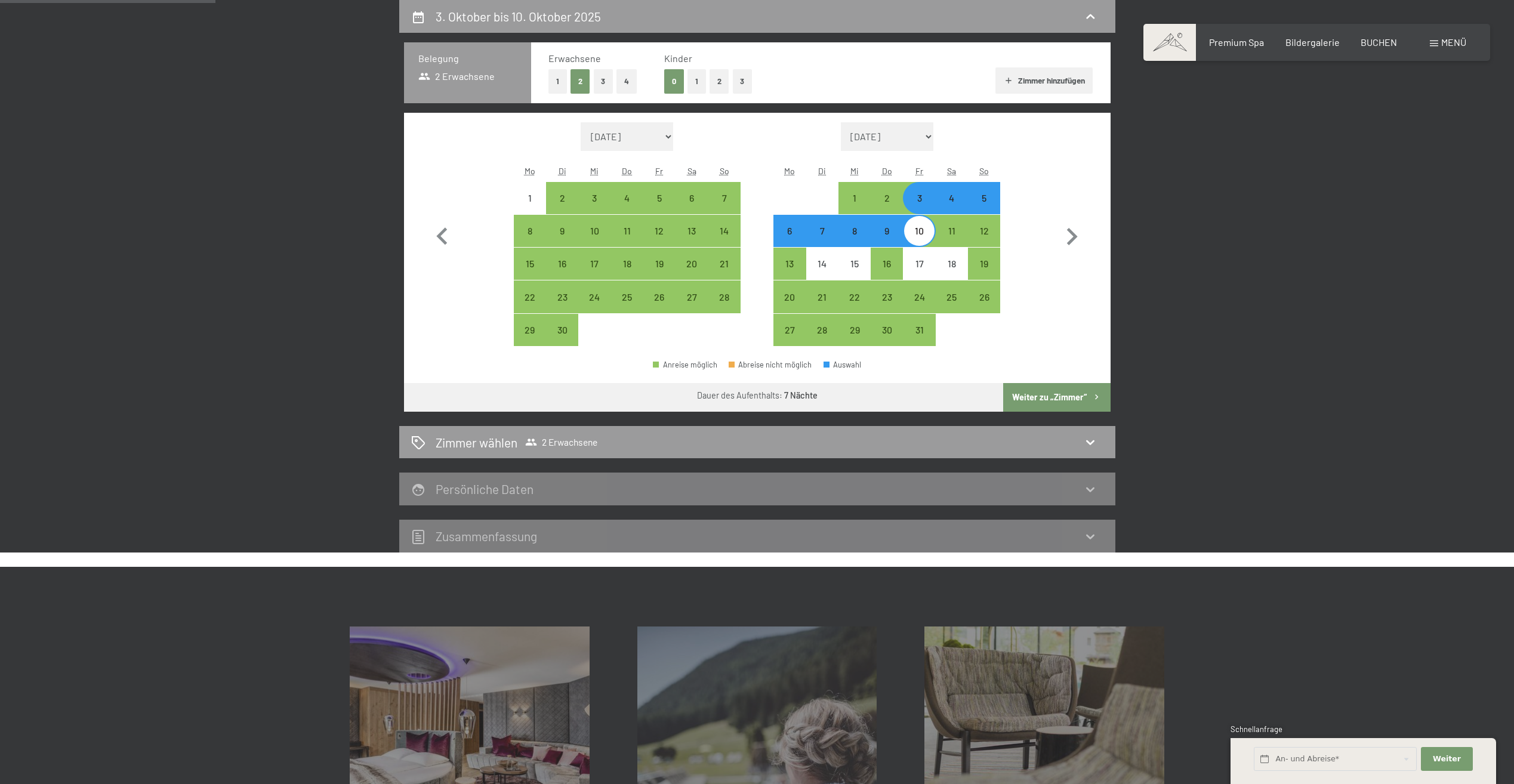
click at [921, 200] on div "3" at bounding box center [919, 208] width 29 height 29
select select "[DATE]"
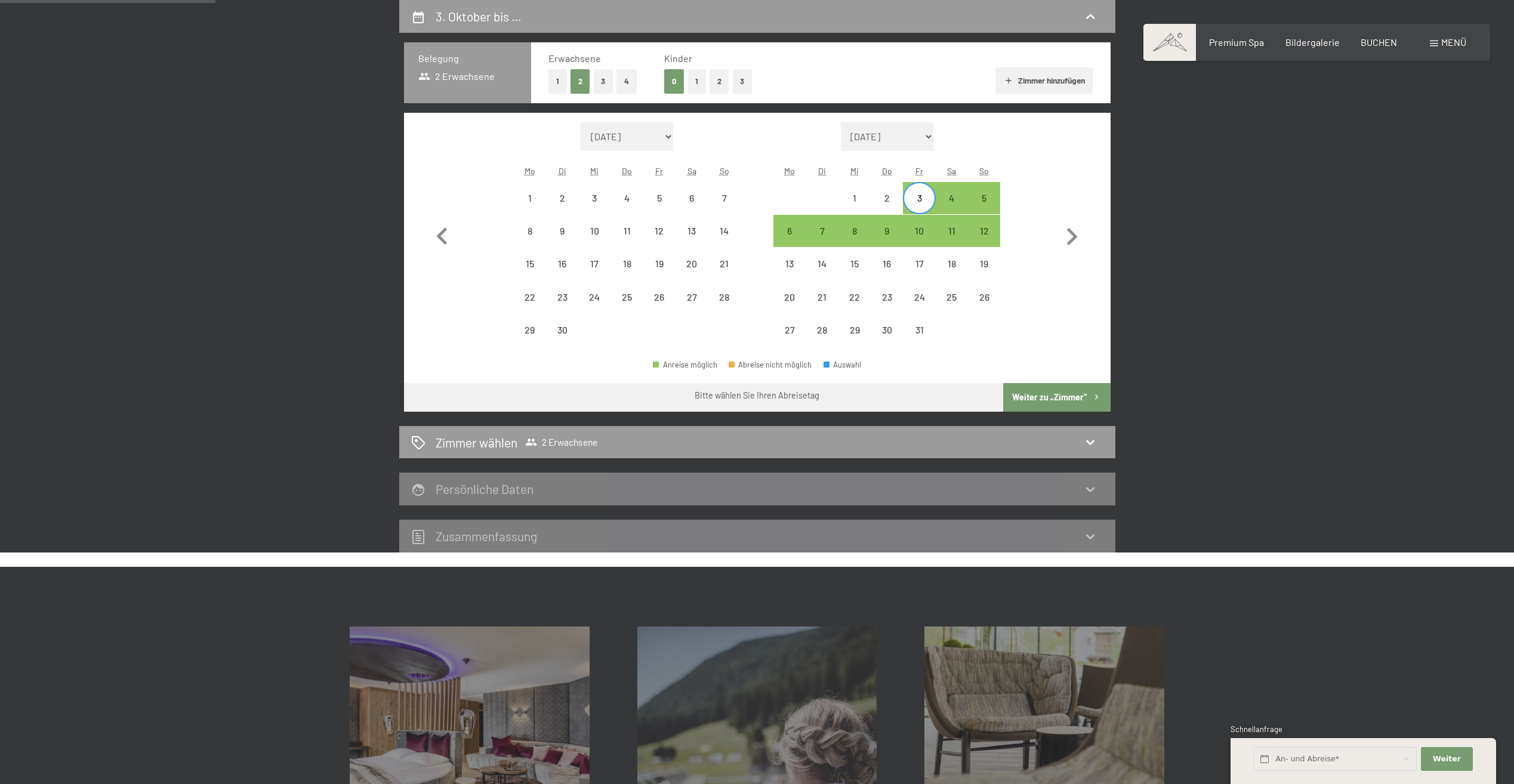
click at [931, 192] on div "3" at bounding box center [919, 198] width 29 height 29
select select "[DATE]"
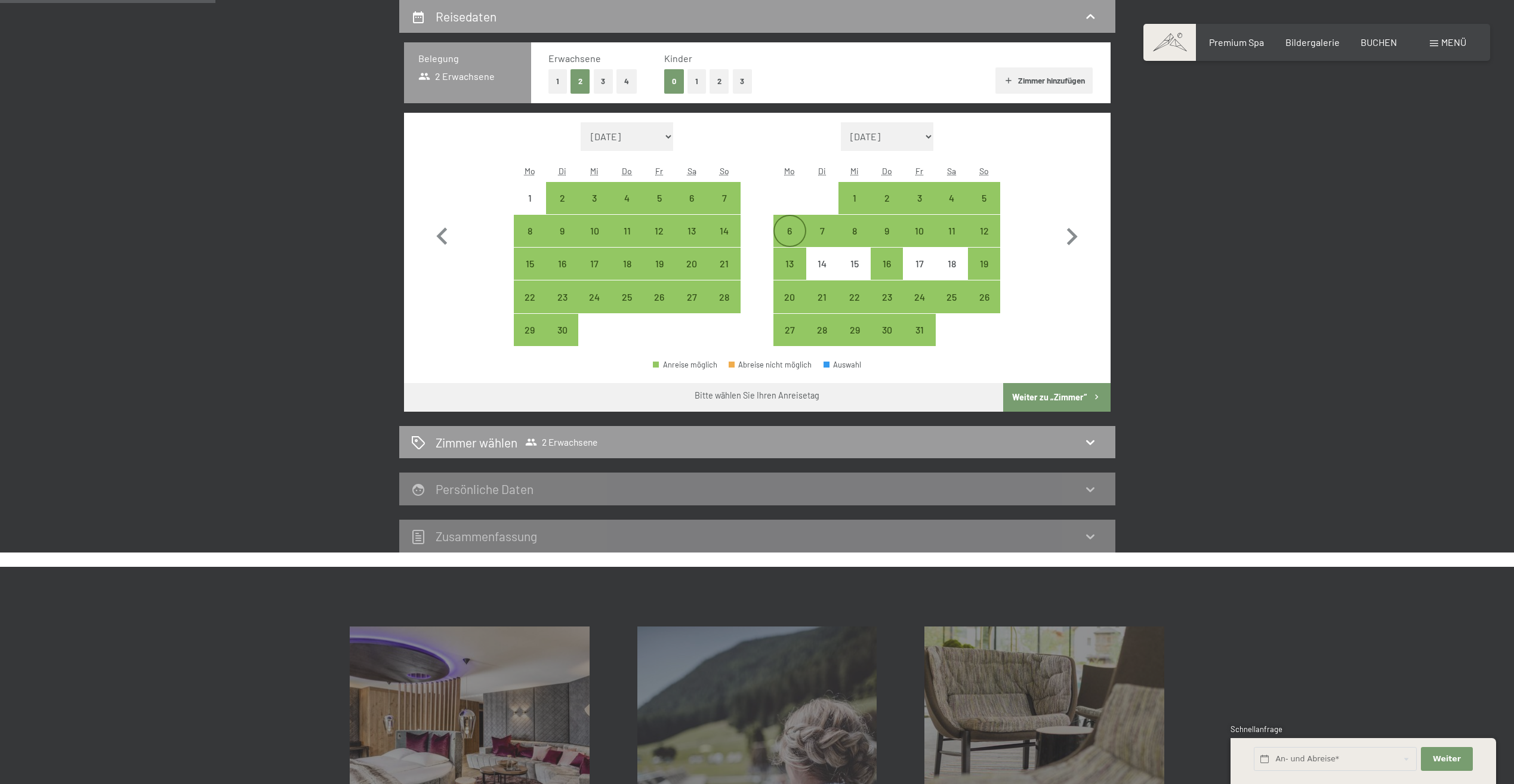
click at [779, 222] on div "6" at bounding box center [789, 230] width 29 height 29
select select "[DATE]"
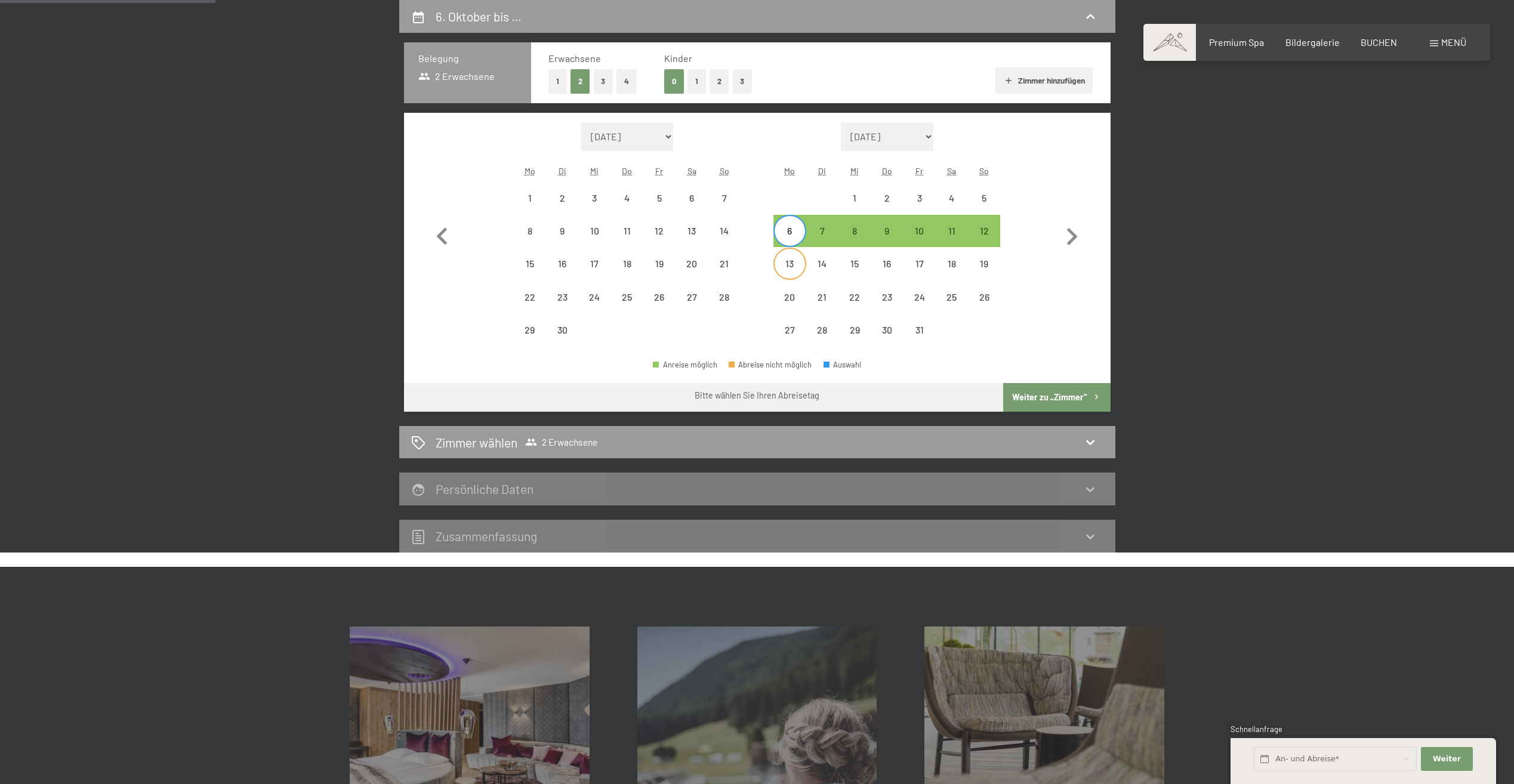
click at [784, 262] on div "13" at bounding box center [789, 273] width 29 height 29
select select "[DATE]"
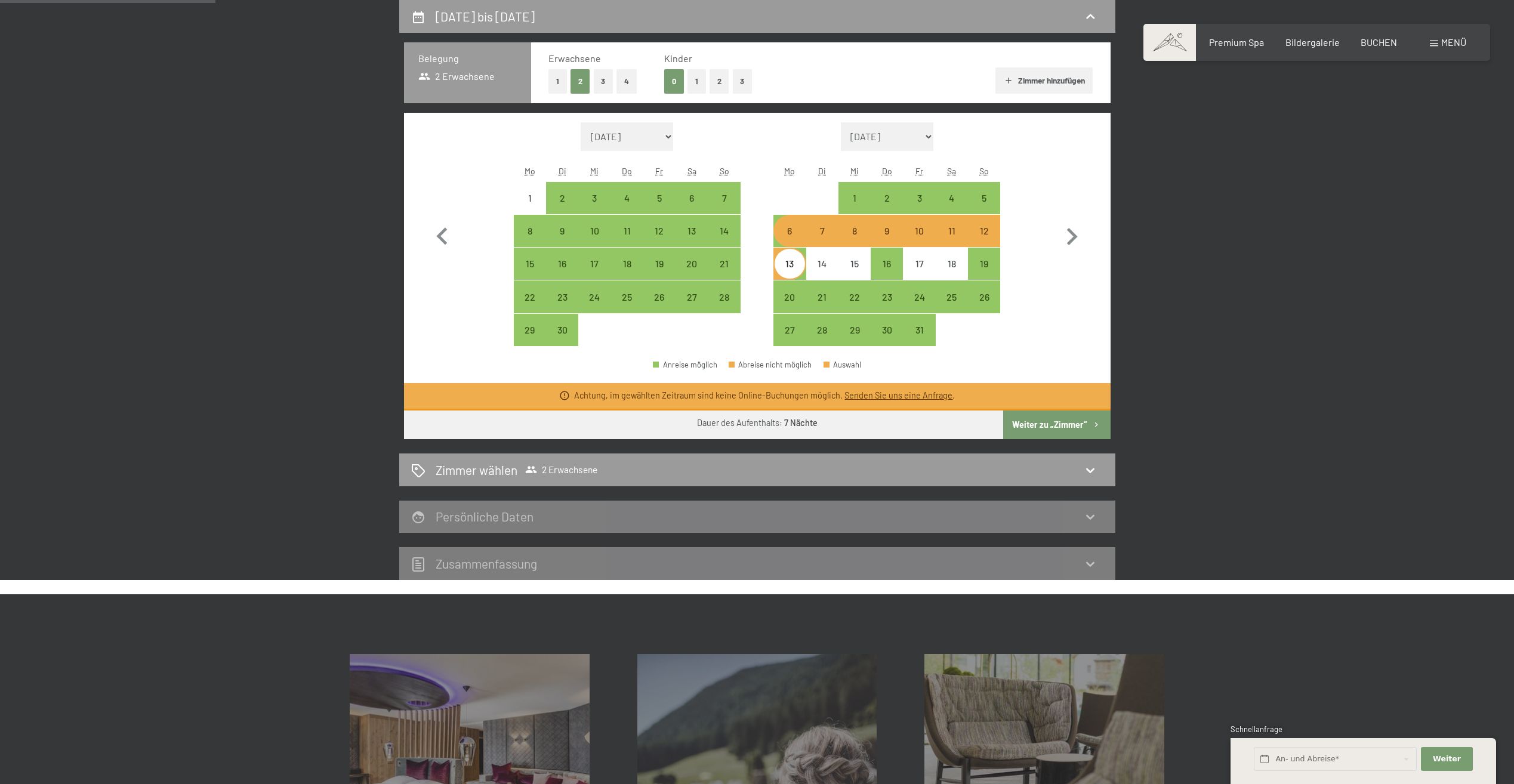
click at [1067, 427] on button "Weiter zu „Zimmer“" at bounding box center [1057, 425] width 107 height 29
select select "[DATE]"
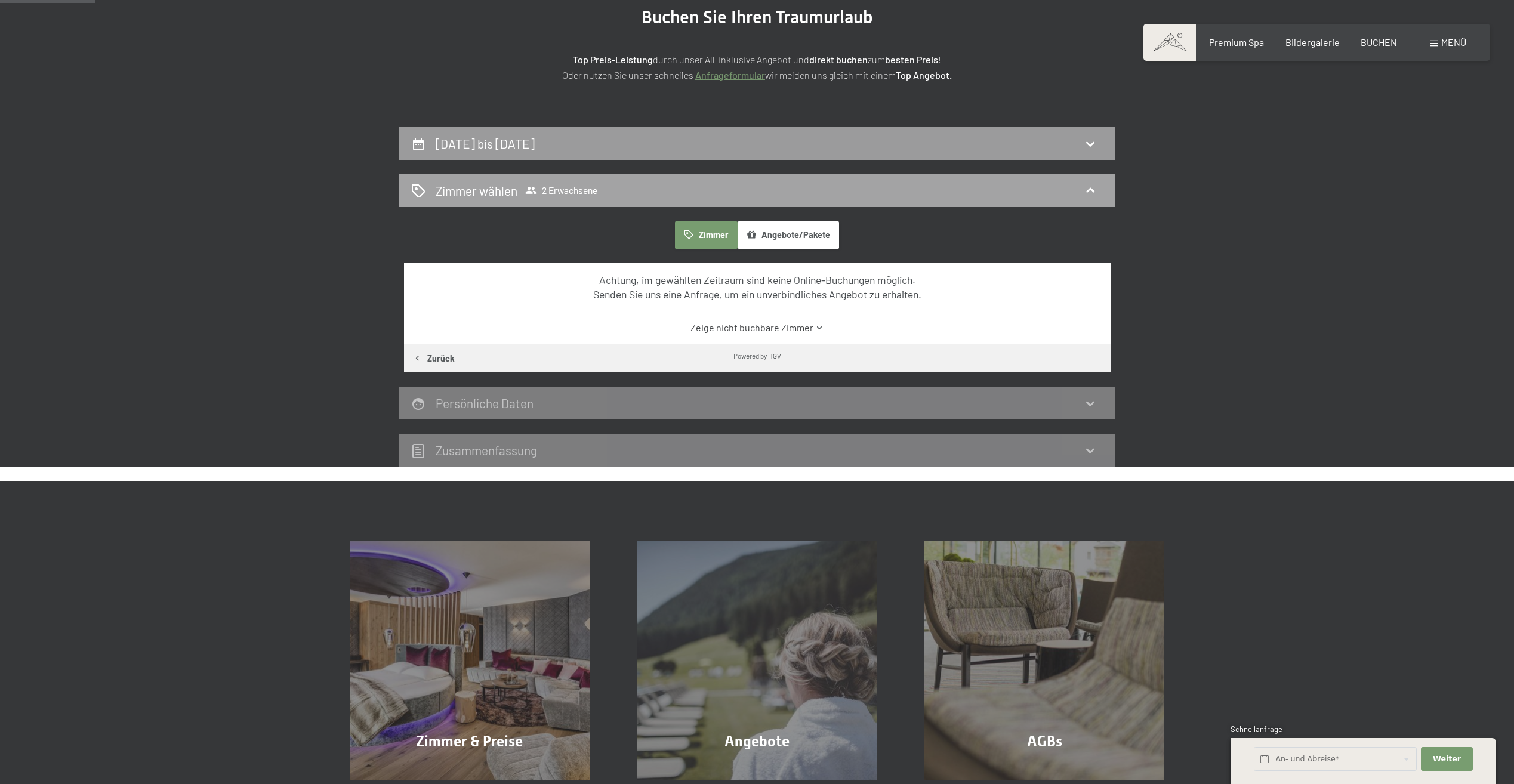
scroll to position [0, 0]
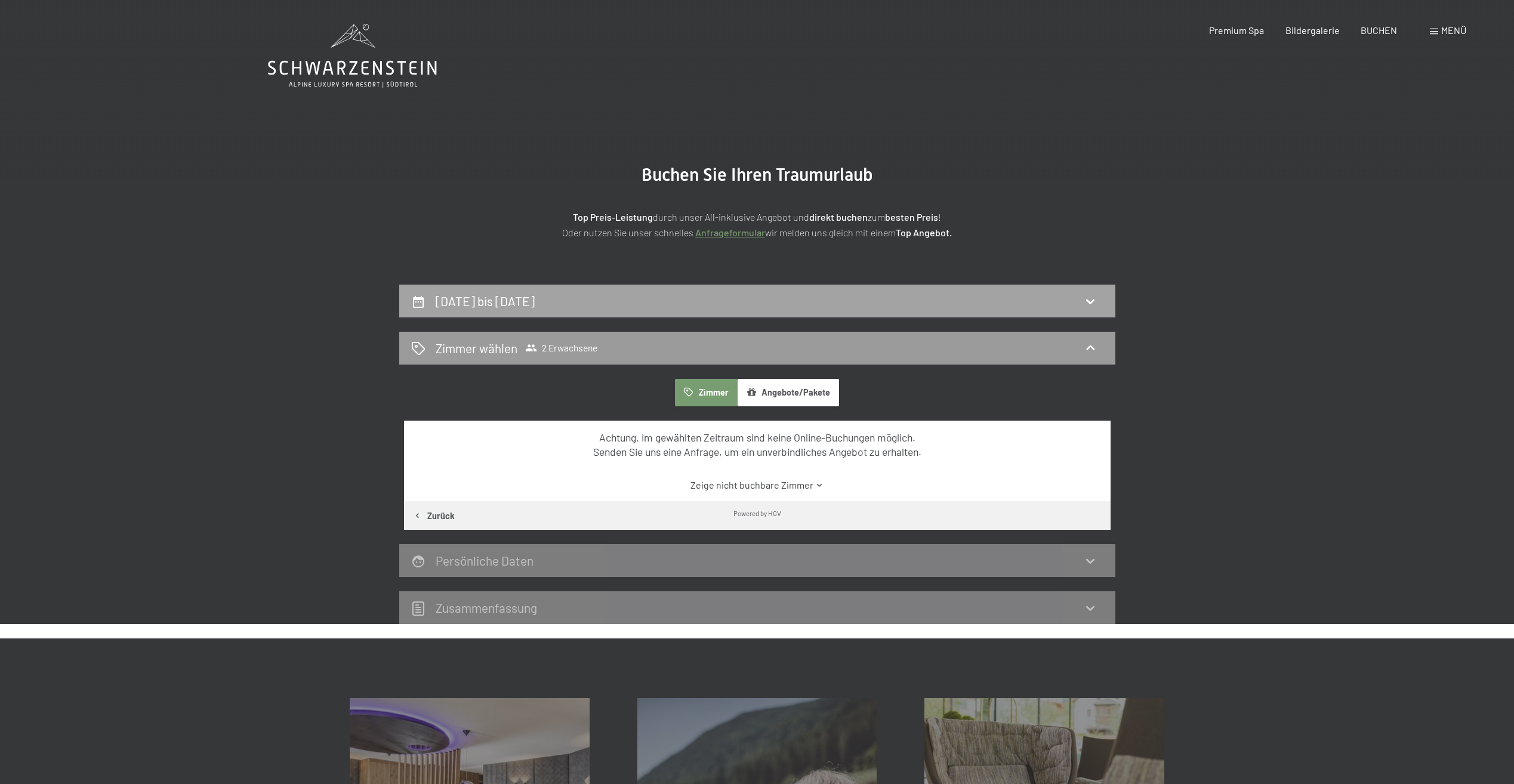
click at [1001, 299] on div "[DATE] bis [DATE]" at bounding box center [757, 301] width 692 height 18
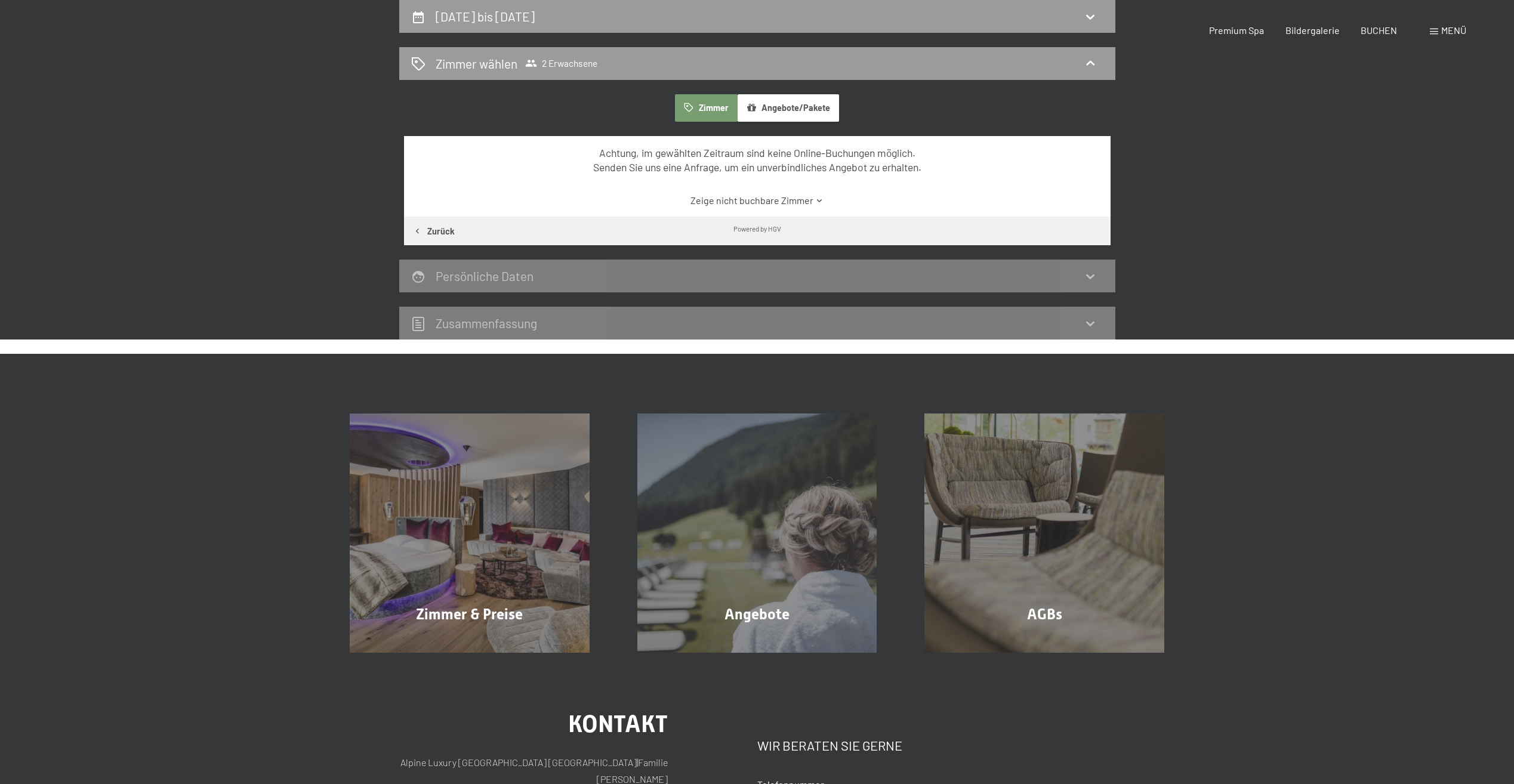
select select "[DATE]"
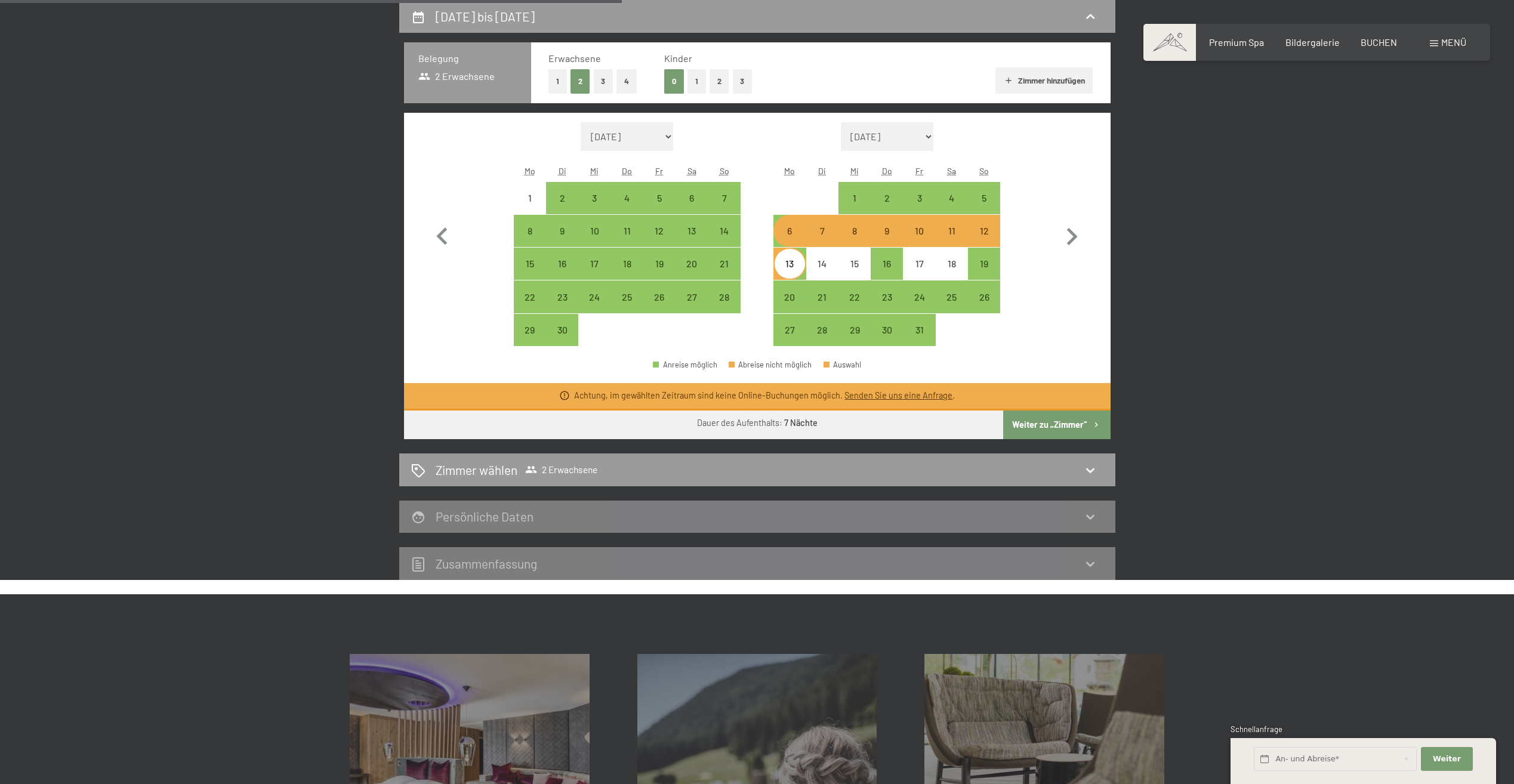
click at [786, 225] on div "6" at bounding box center [789, 230] width 29 height 29
select select "[DATE]"
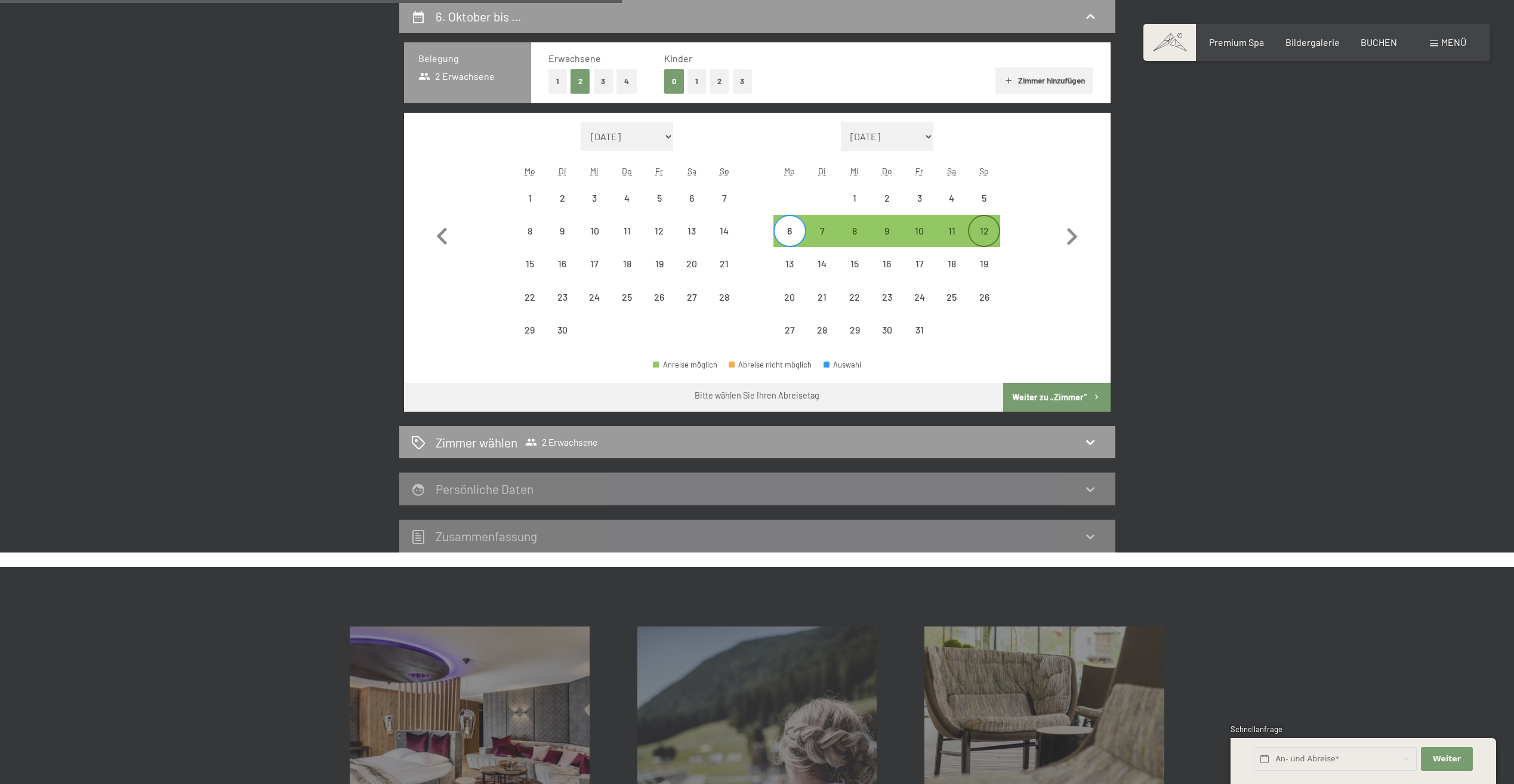
click at [974, 225] on div "12" at bounding box center [983, 230] width 29 height 29
select select "[DATE]"
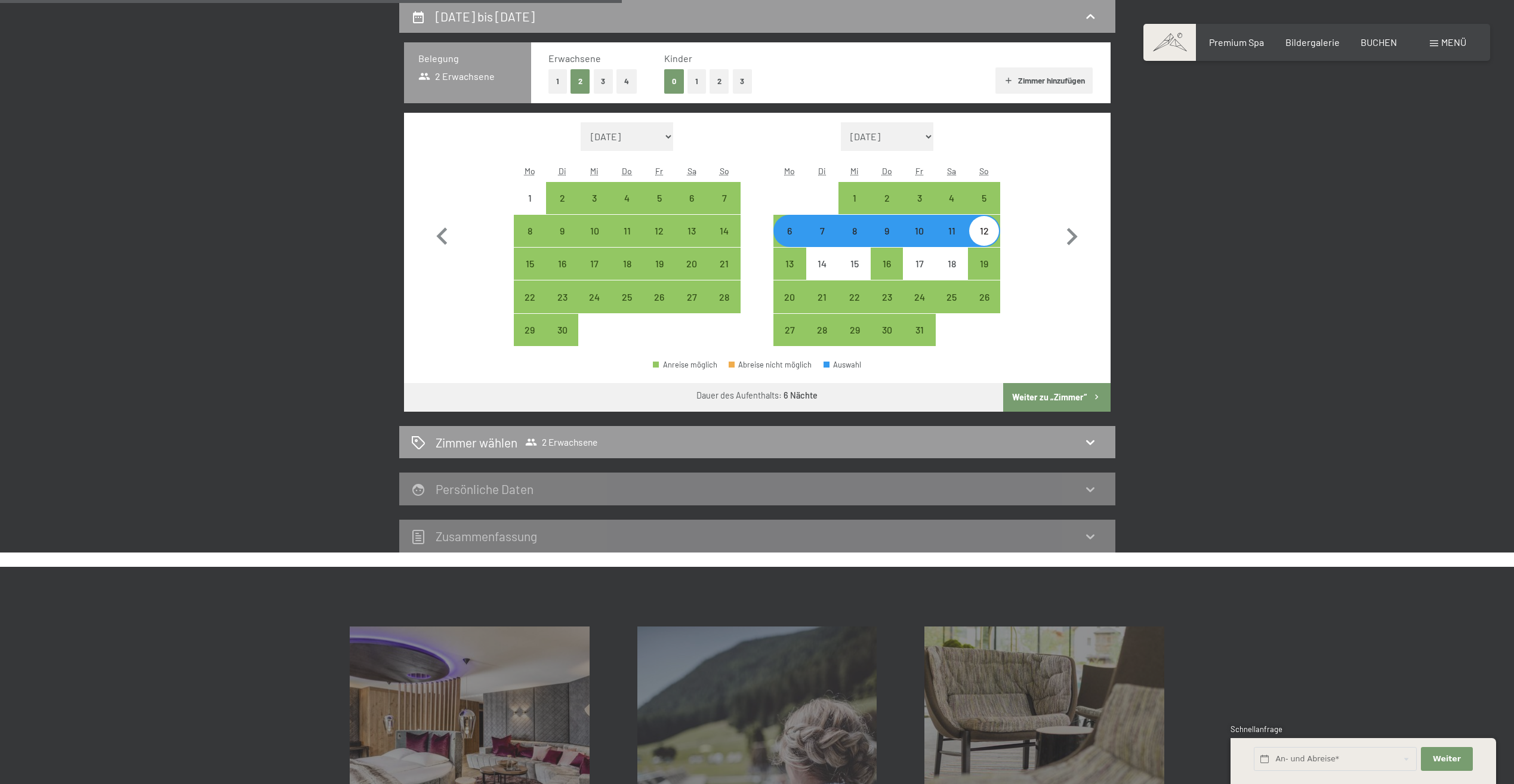
click at [1057, 405] on button "Weiter zu „Zimmer“" at bounding box center [1057, 398] width 107 height 29
select select "[DATE]"
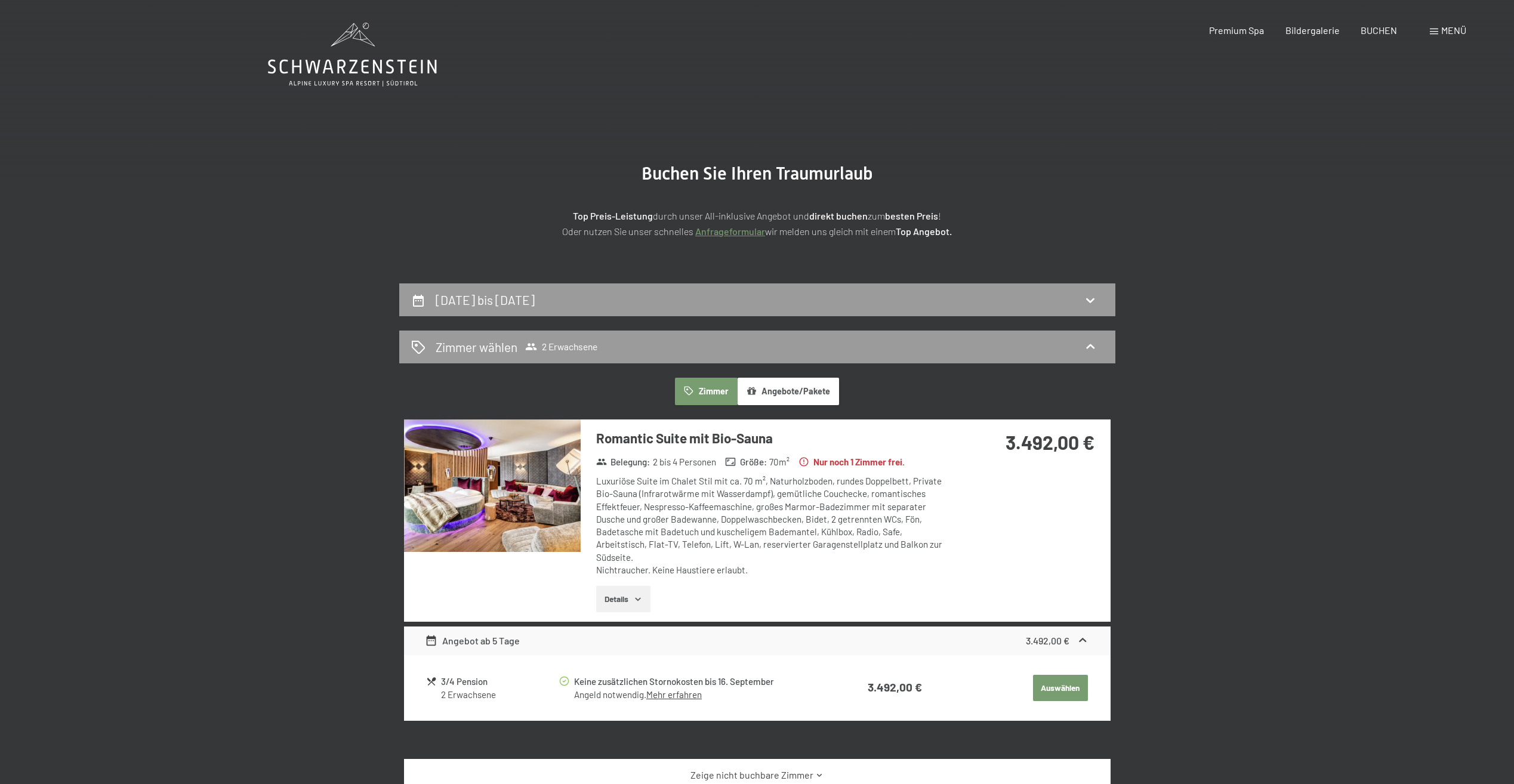
scroll to position [0, 0]
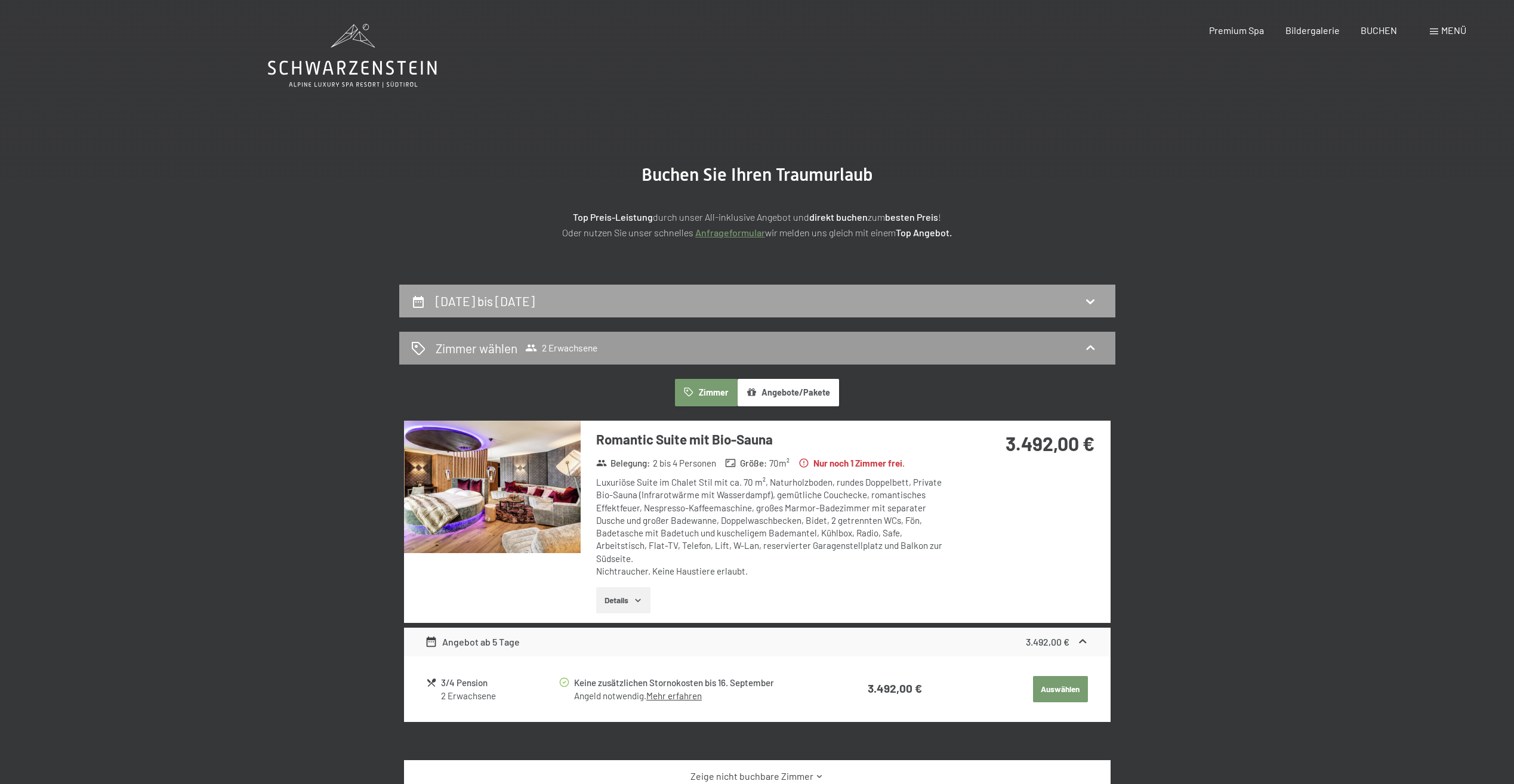
click at [978, 306] on div "[DATE] bis [DATE]" at bounding box center [757, 301] width 692 height 18
select select "[DATE]"
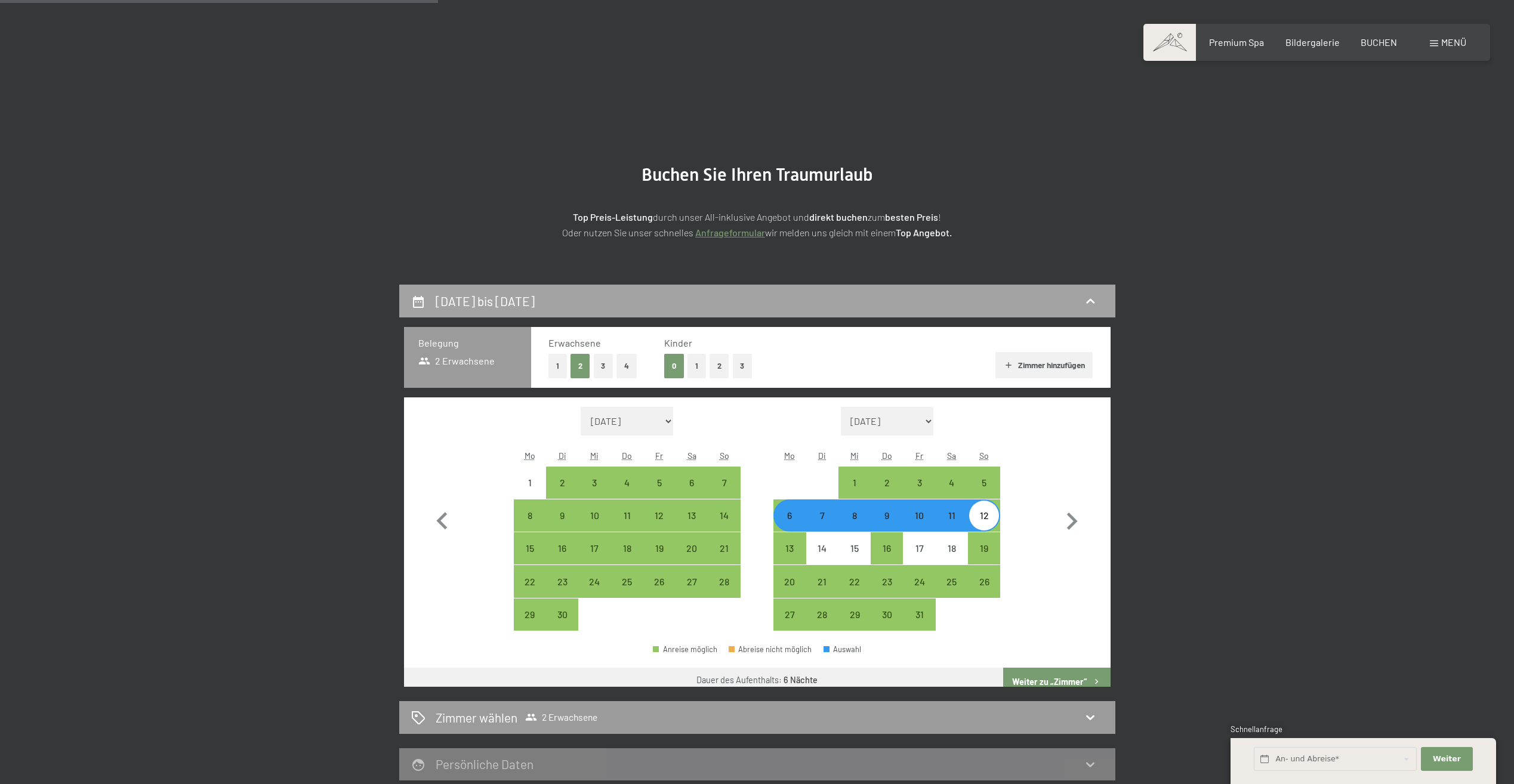
scroll to position [284, 0]
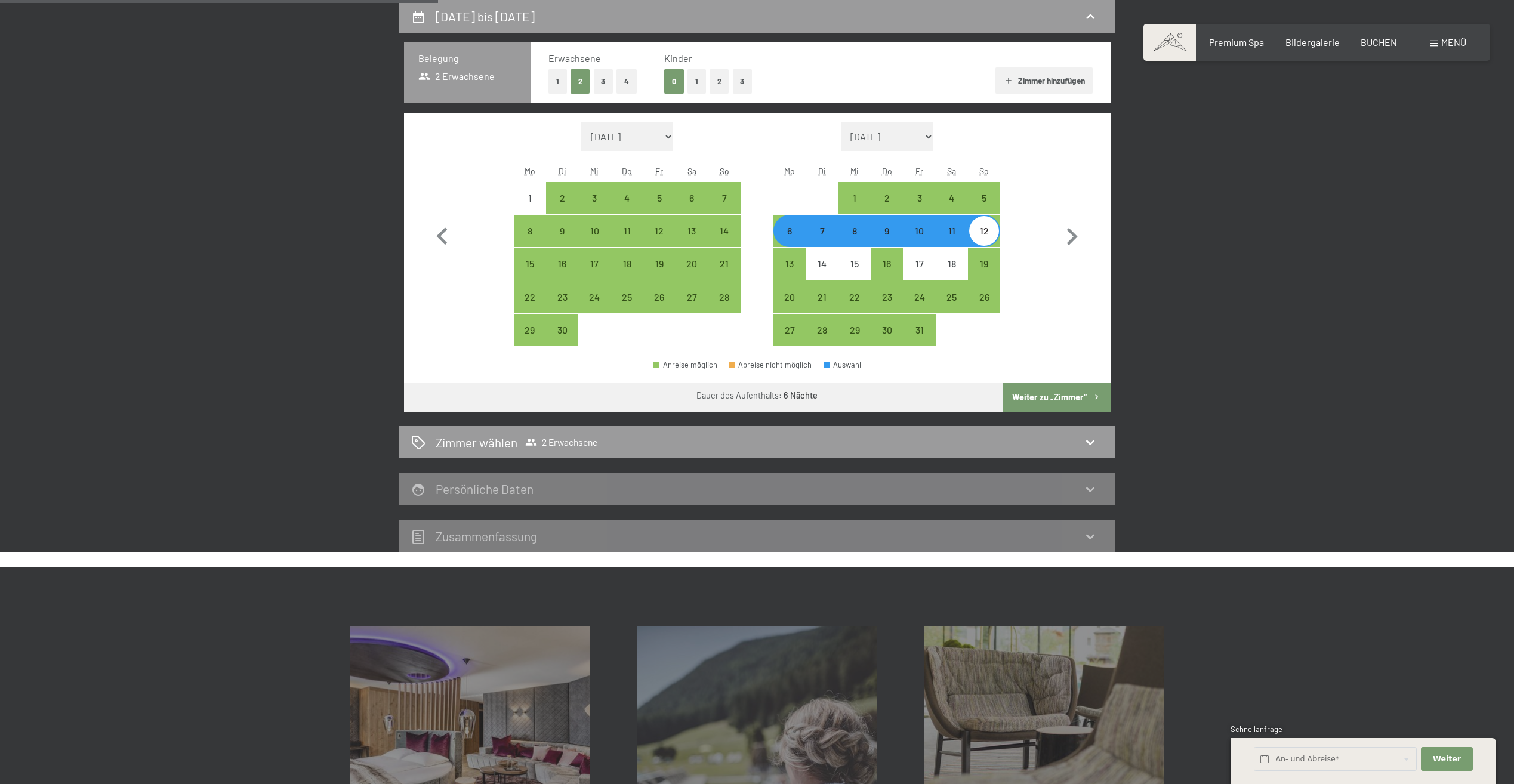
click at [796, 221] on div "6" at bounding box center [789, 230] width 29 height 29
select select "[DATE]"
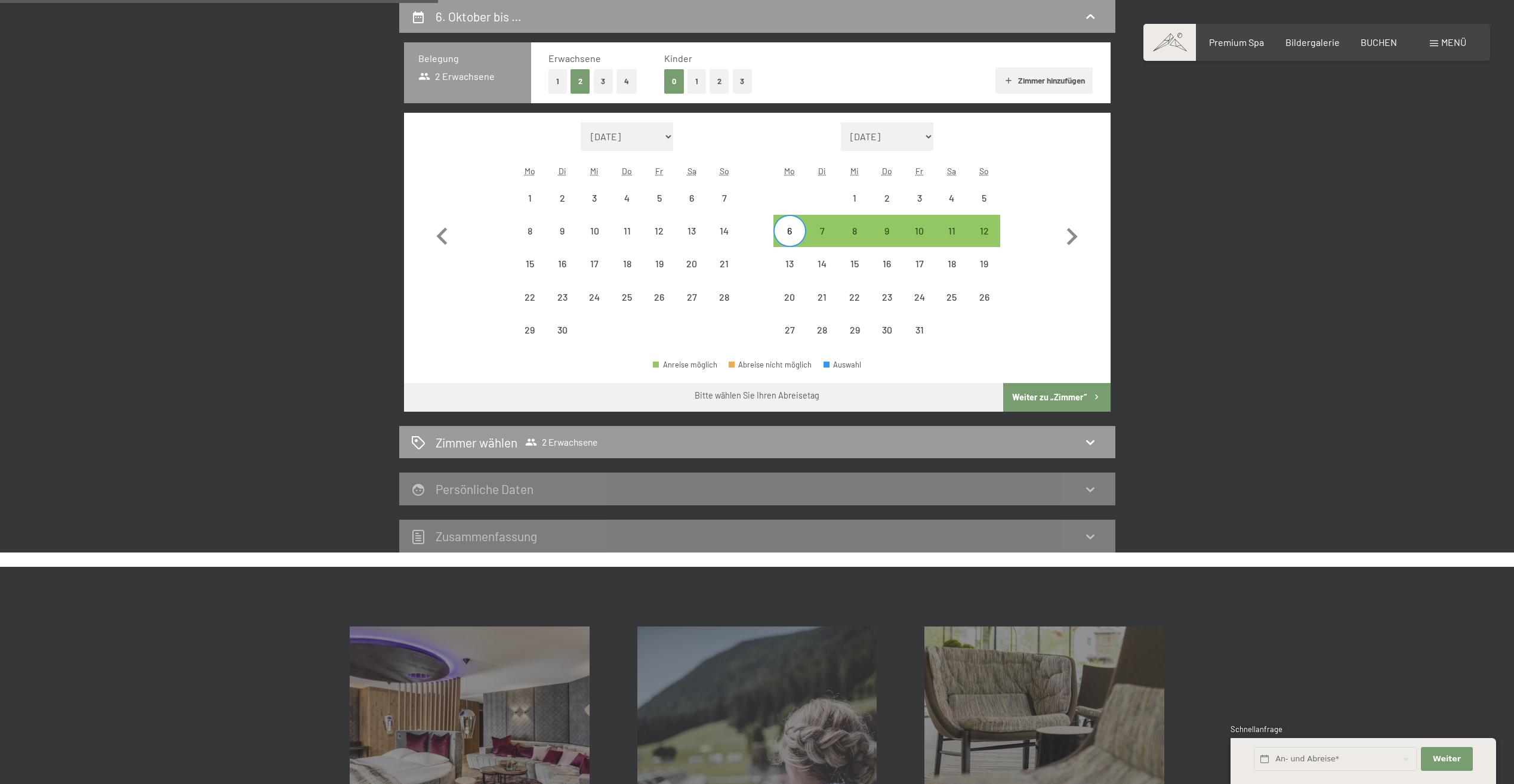
click at [796, 220] on div "6" at bounding box center [789, 230] width 29 height 29
select select "[DATE]"
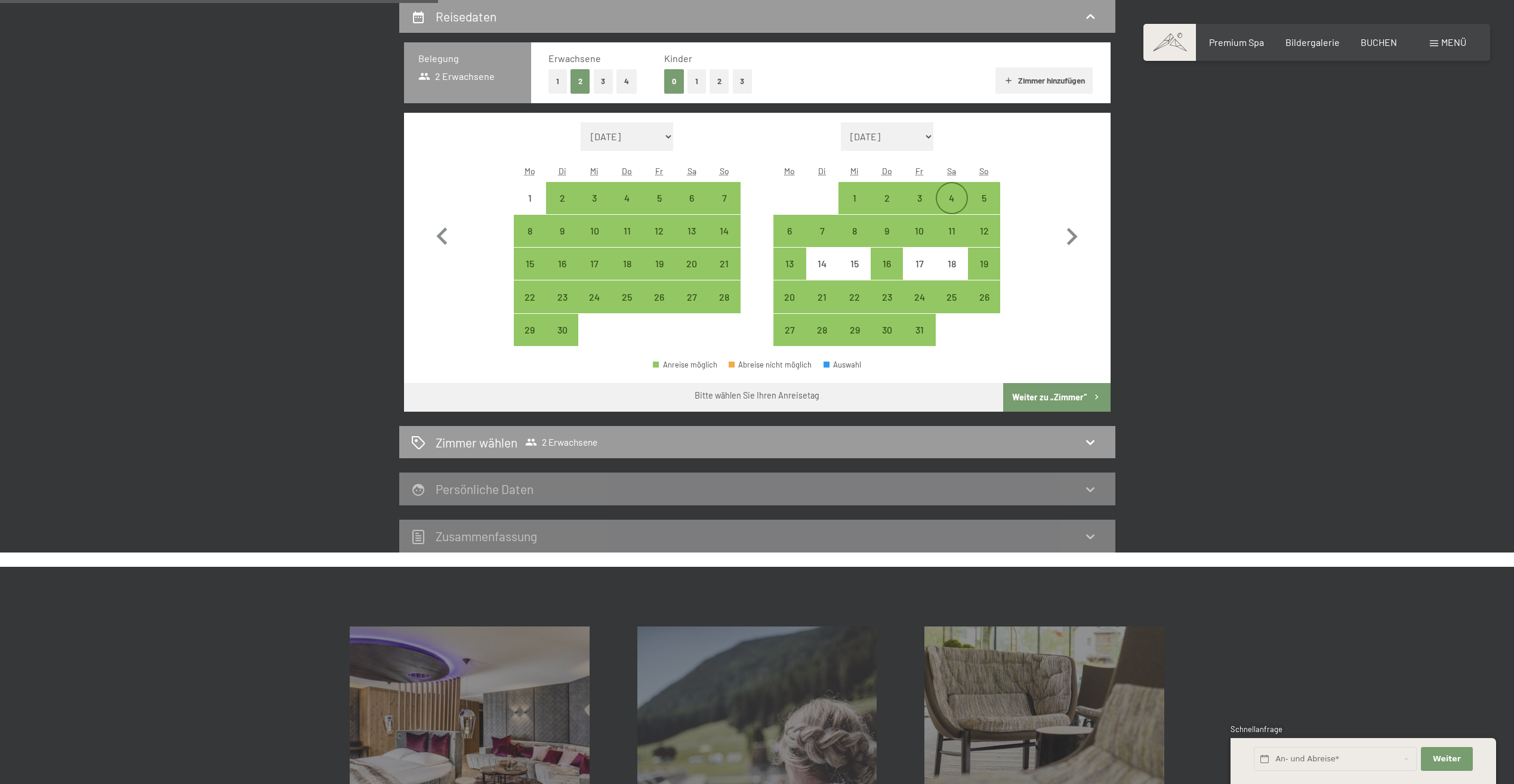
click at [955, 199] on div "4" at bounding box center [951, 208] width 29 height 29
select select "[DATE]"
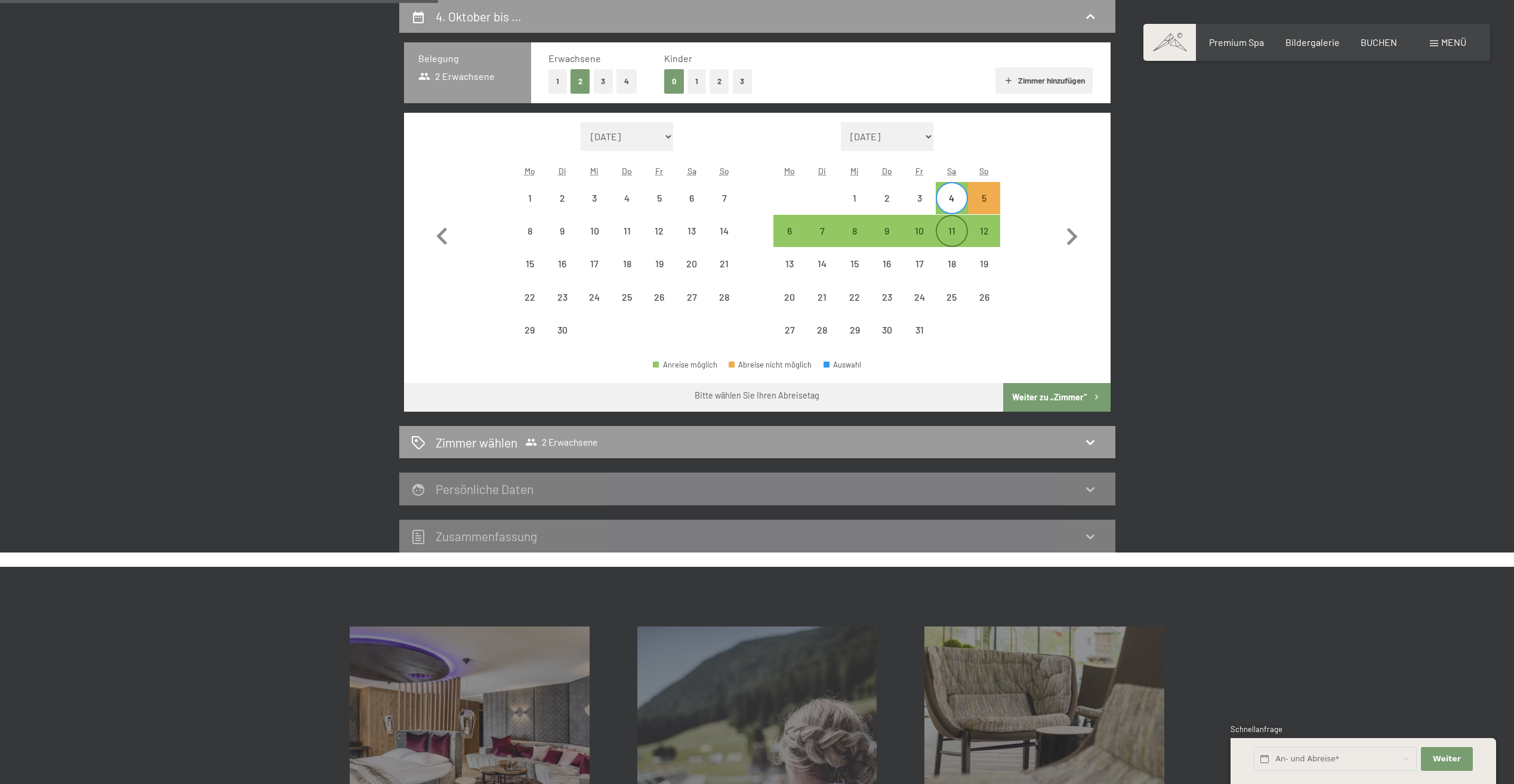
click at [949, 226] on div "11" at bounding box center [951, 241] width 29 height 29
select select "[DATE]"
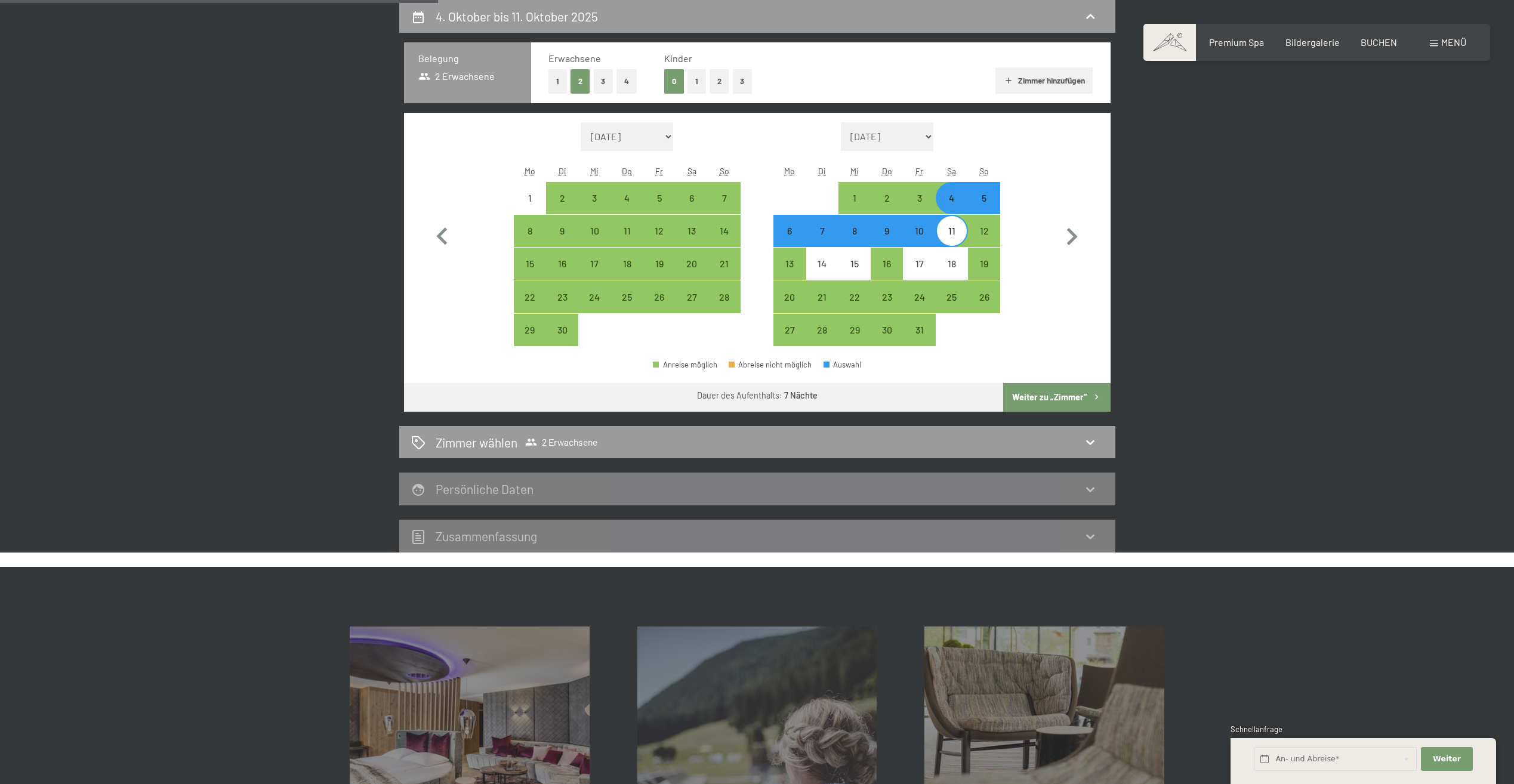
click at [1063, 398] on button "Weiter zu „Zimmer“" at bounding box center [1057, 398] width 107 height 29
select select "[DATE]"
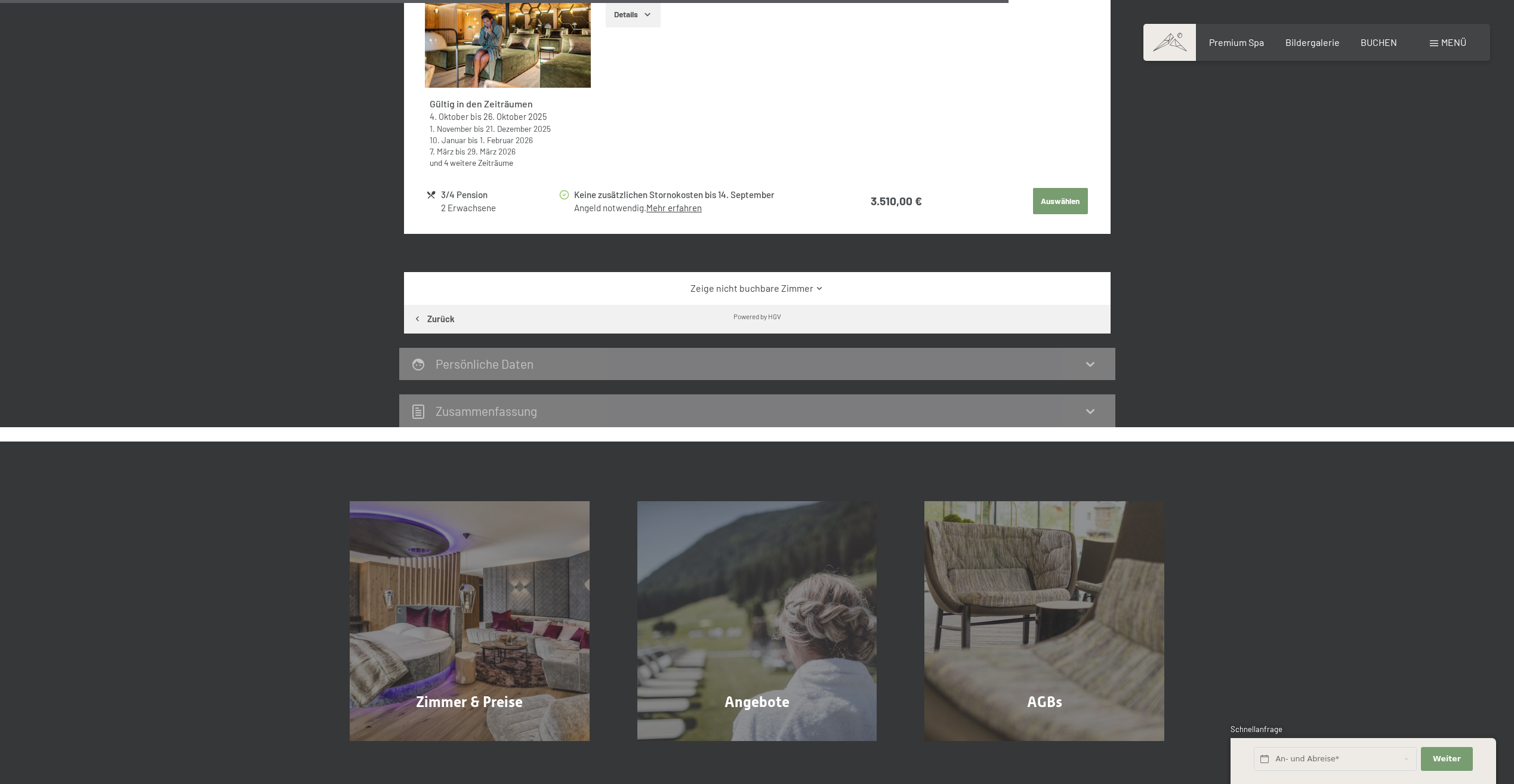
scroll to position [1180, 0]
